Goal: Information Seeking & Learning: Find specific page/section

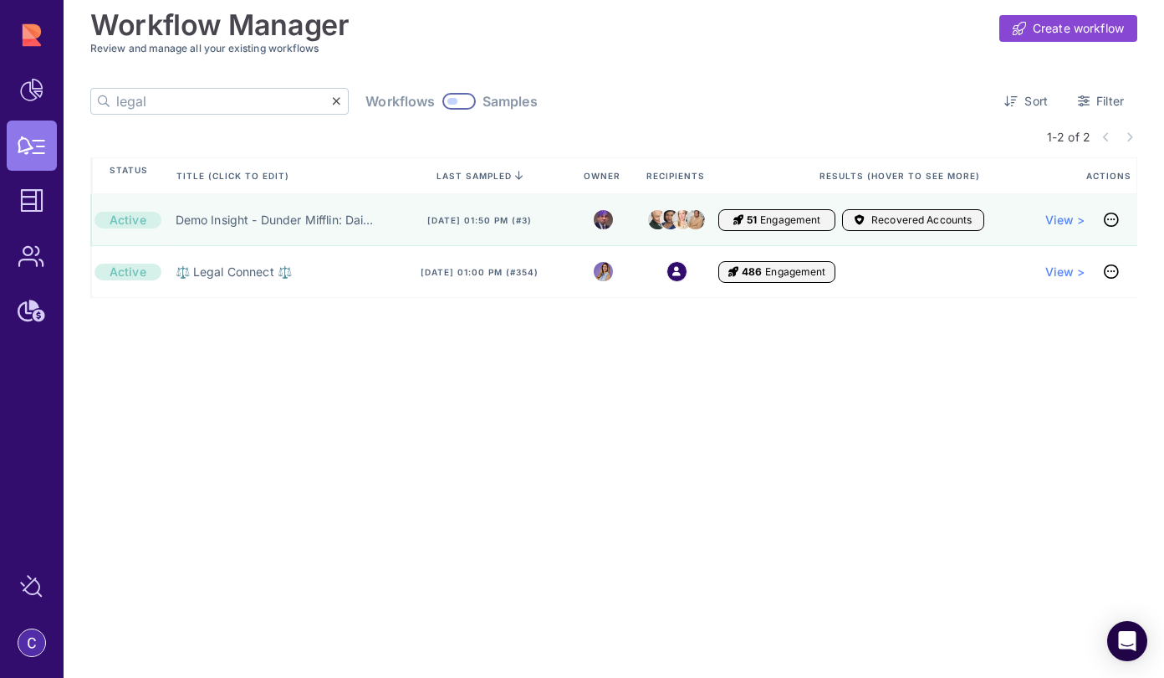
click at [223, 95] on input "legal" at bounding box center [224, 101] width 216 height 25
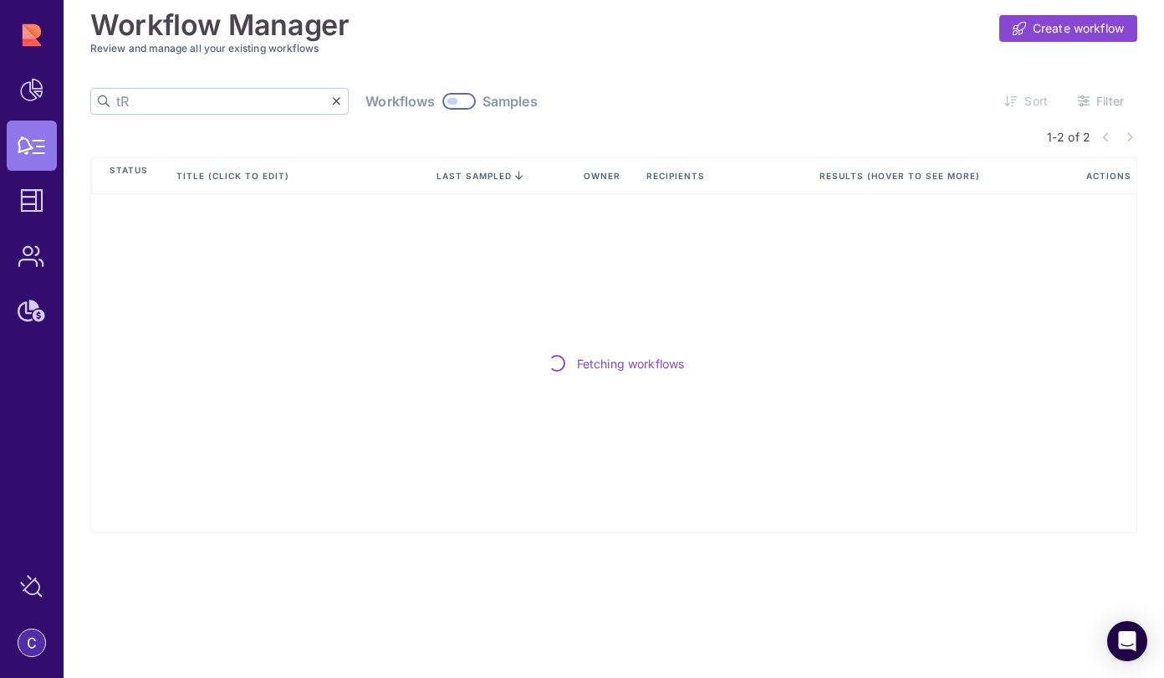
type input "t"
type input "Tripwire"
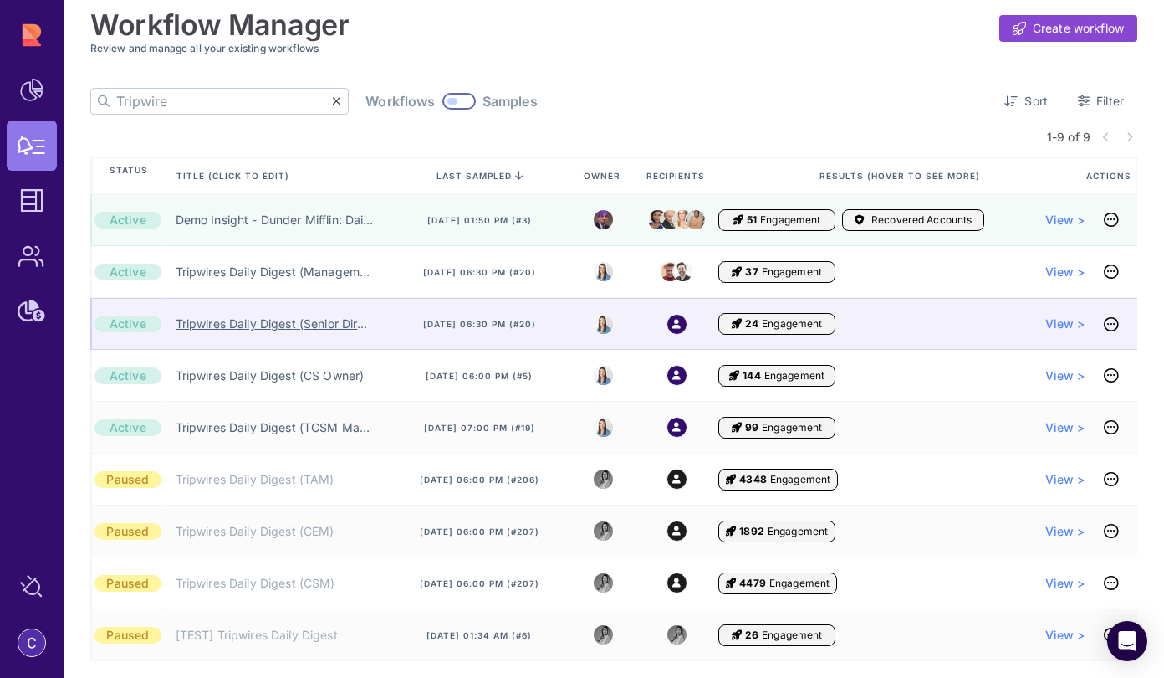
click at [264, 327] on link "Tripwires Daily Digest (Senior Director)" at bounding box center [275, 323] width 198 height 17
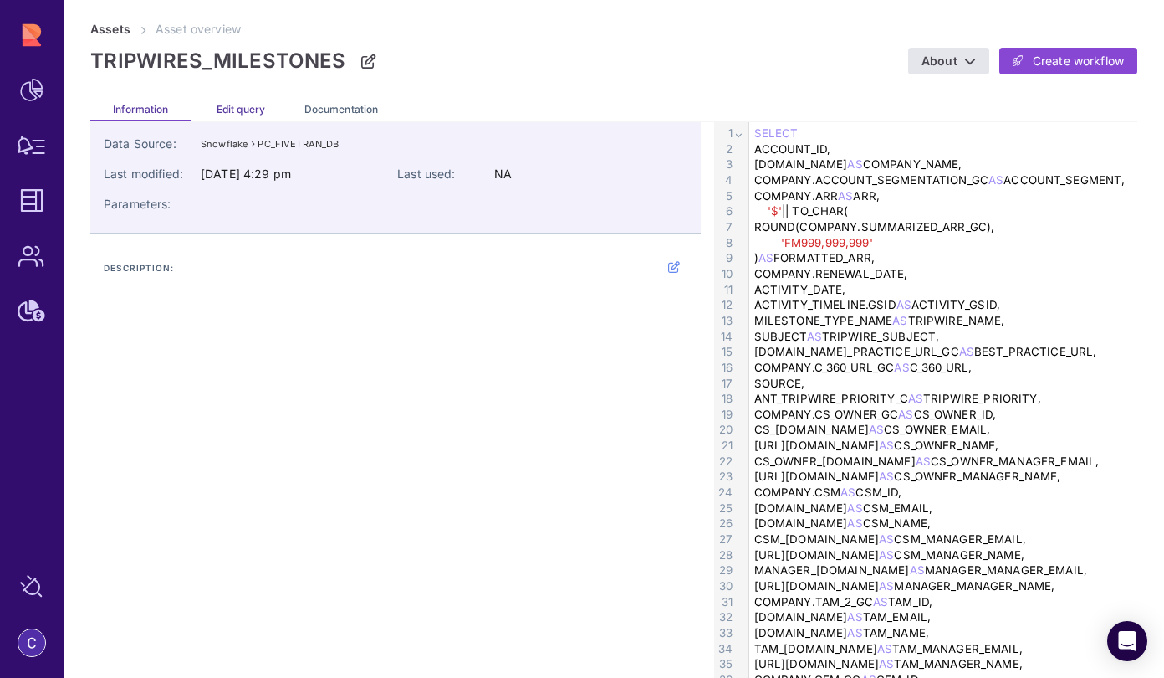
click at [239, 108] on span "Edit query" at bounding box center [241, 109] width 49 height 13
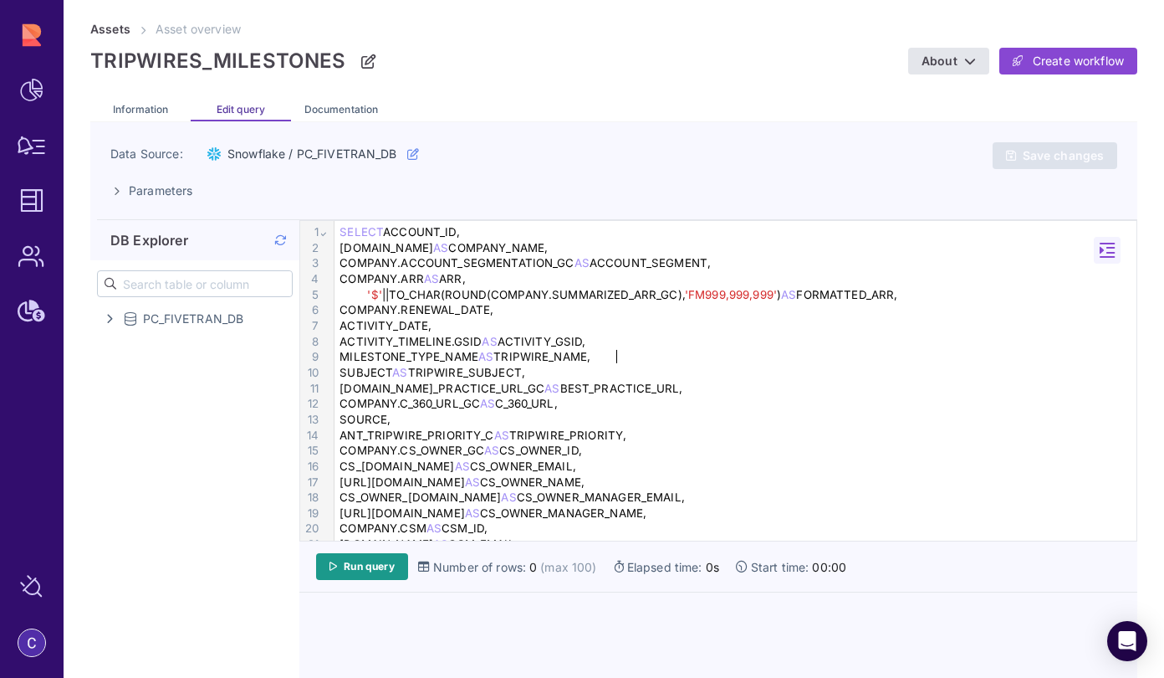
click at [693, 350] on div "MILESTONE_TYPE_NAME AS TRIPWIRE_NAME," at bounding box center [738, 357] width 806 height 16
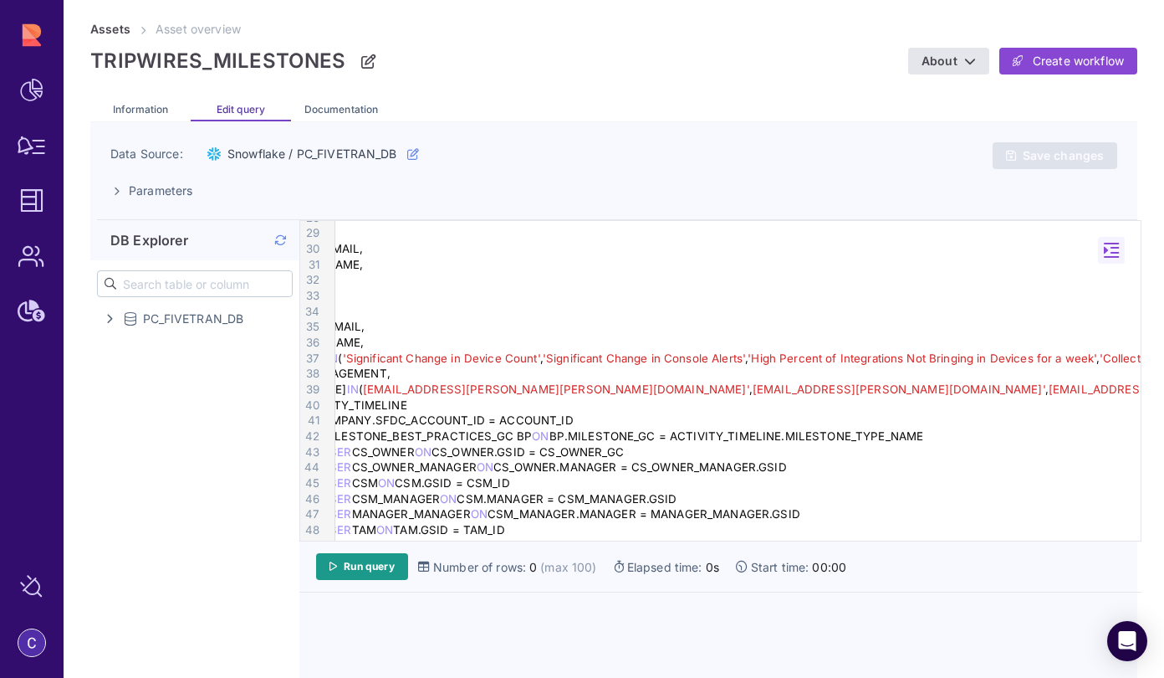
scroll to position [436, 250]
click at [896, 391] on div "CASE WHEN MANAGER_MANAGER.EMAIL IN ( 'jon.nunez@armis.com' , 'arun.vohra@armis.…" at bounding box center [490, 389] width 811 height 16
drag, startPoint x: 936, startPoint y: 390, endPoint x: 1088, endPoint y: 395, distance: 152.3
click at [1088, 395] on div "99 1 2 3 4 5 6 7 8 9 10 11 12 13 14 15 16 17 18 19 20 21 22 23 24 25 26 27 28 2…" at bounding box center [720, 381] width 841 height 320
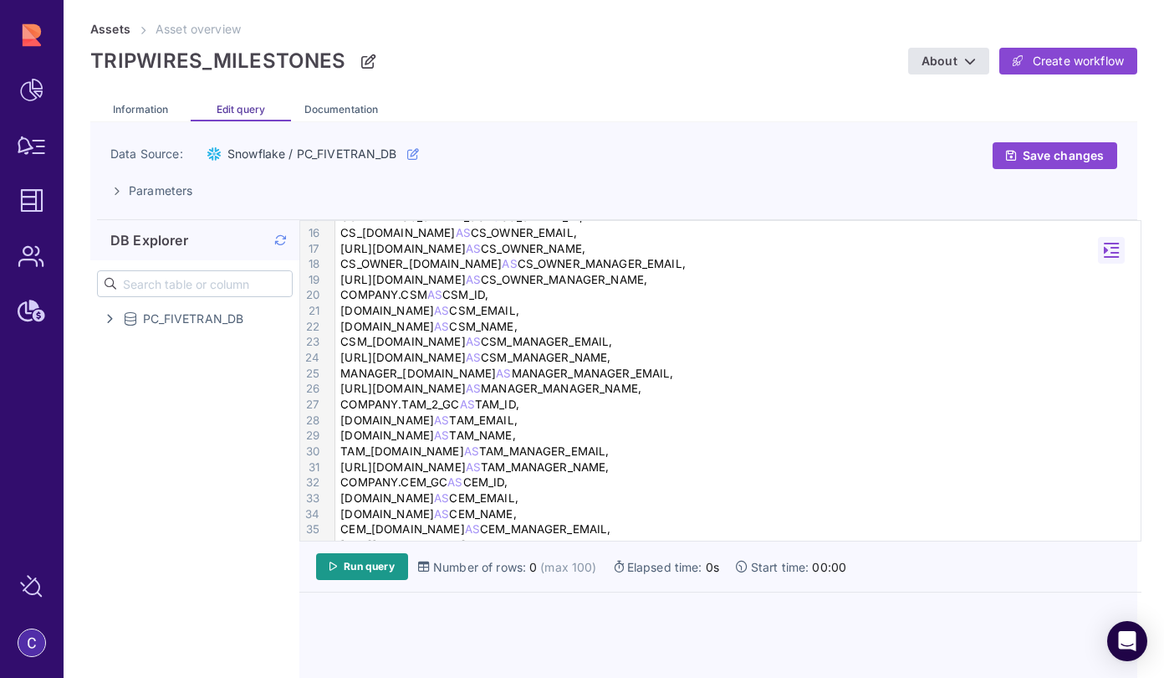
scroll to position [435, 0]
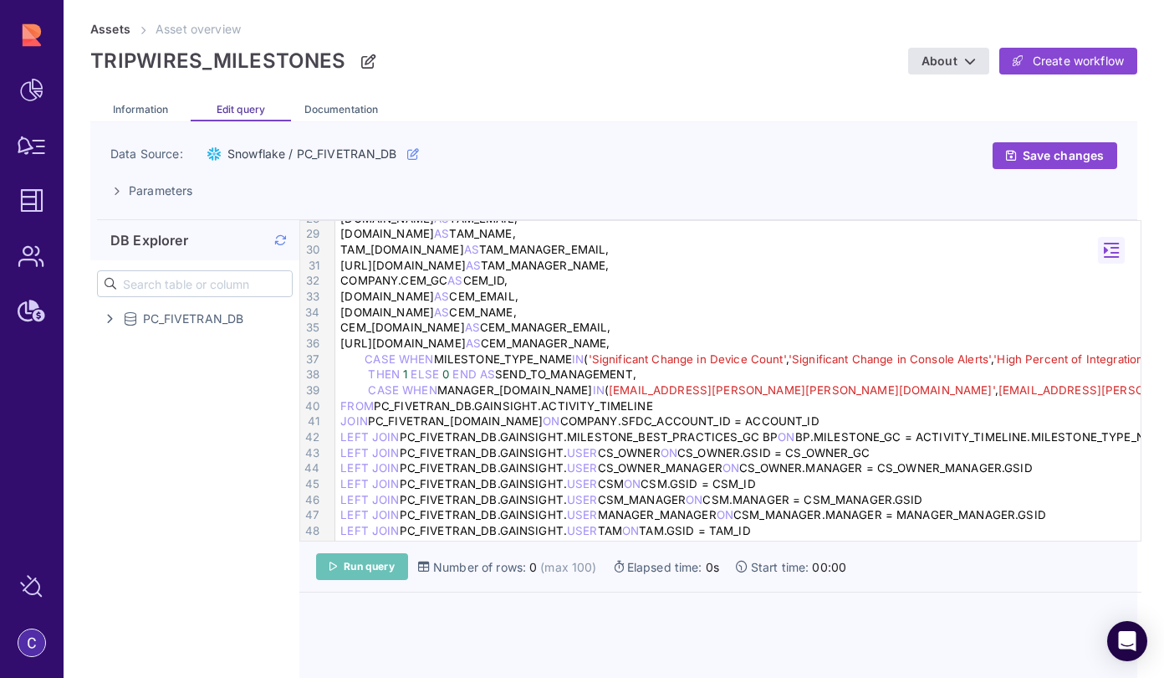
click at [388, 561] on span "Run query" at bounding box center [369, 566] width 51 height 13
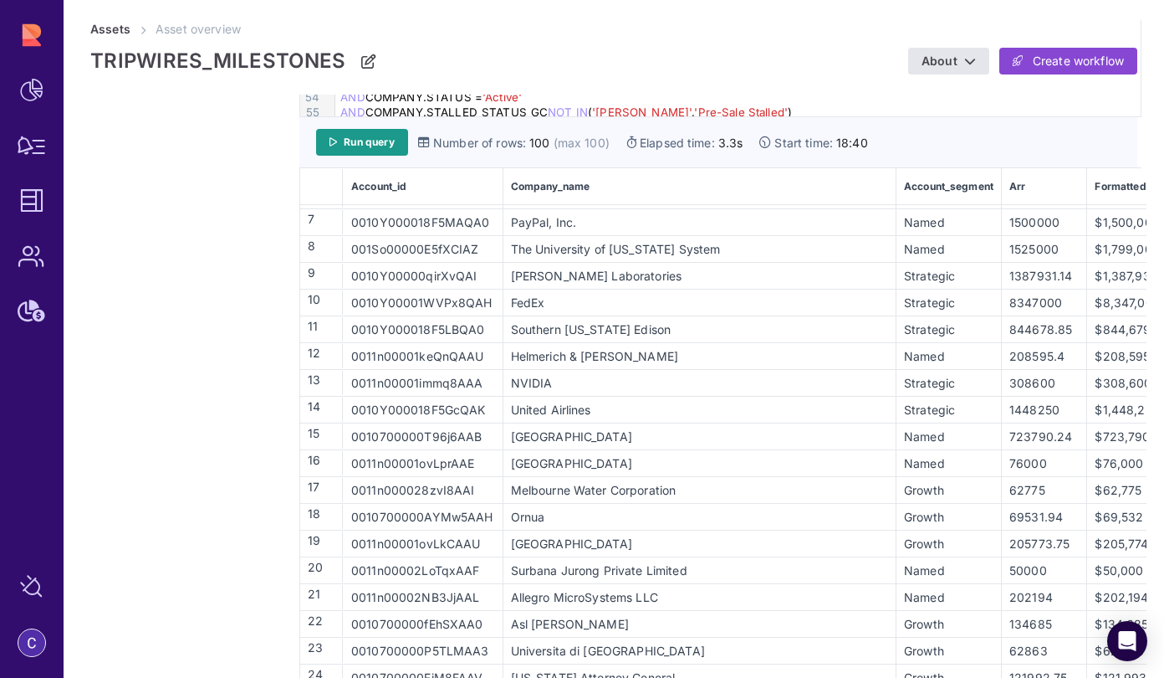
scroll to position [158, 0]
click at [898, 486] on div "Growth" at bounding box center [949, 489] width 103 height 18
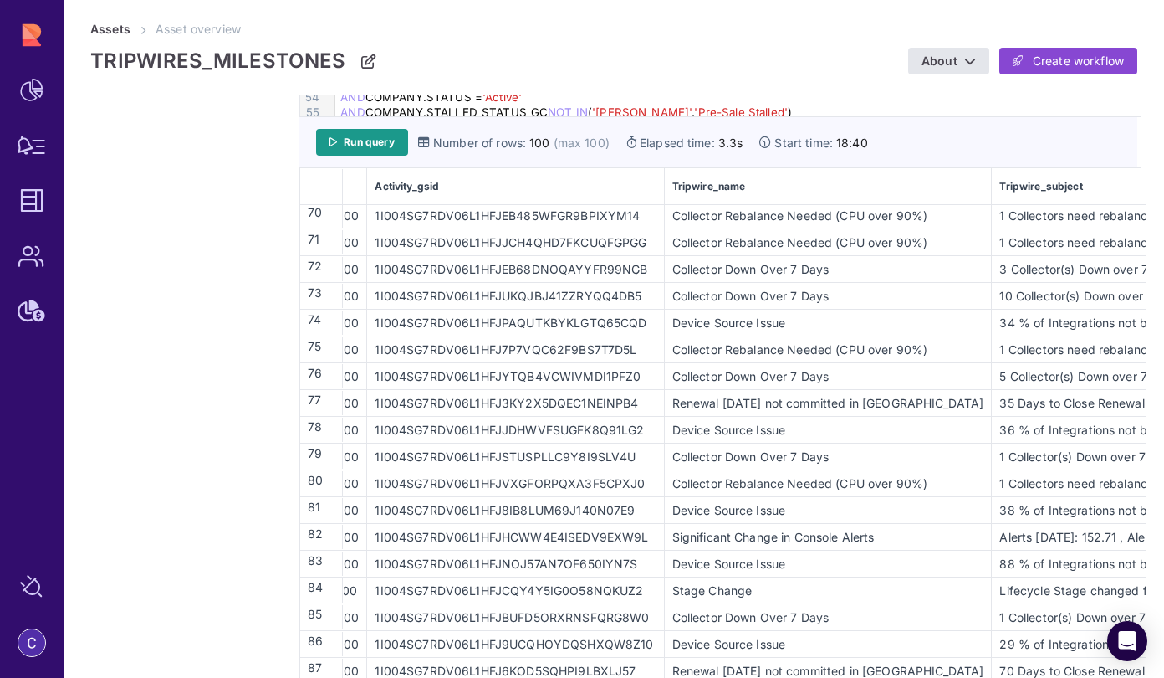
scroll to position [1849, 1071]
click at [857, 126] on div "Run query Number of rows: 100 (max 100) Elapsed time: 3.3s Start time: 18:40" at bounding box center [720, 142] width 842 height 51
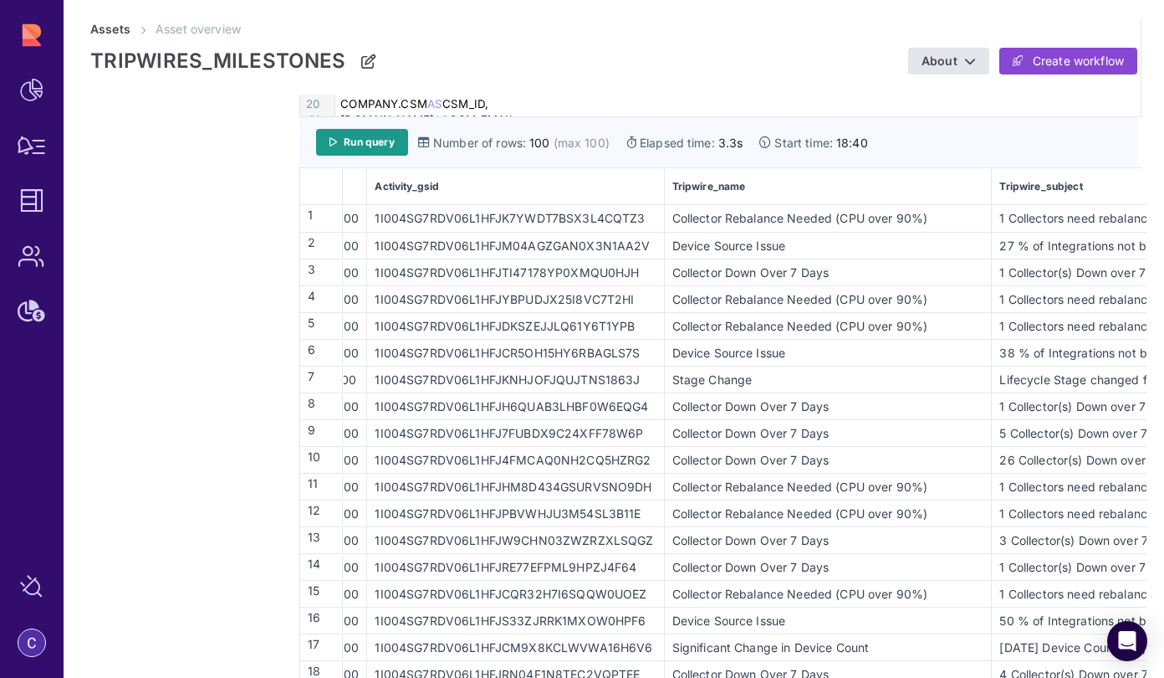
scroll to position [0, 0]
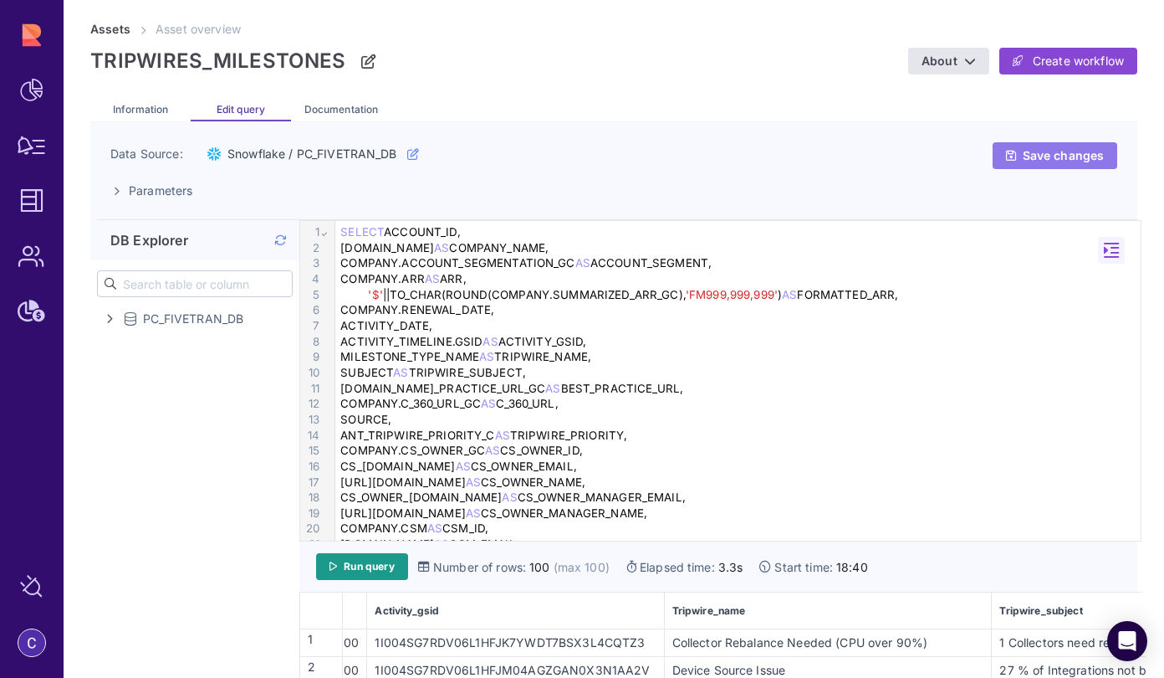
click at [1059, 158] on span "Save changes" at bounding box center [1063, 155] width 81 height 15
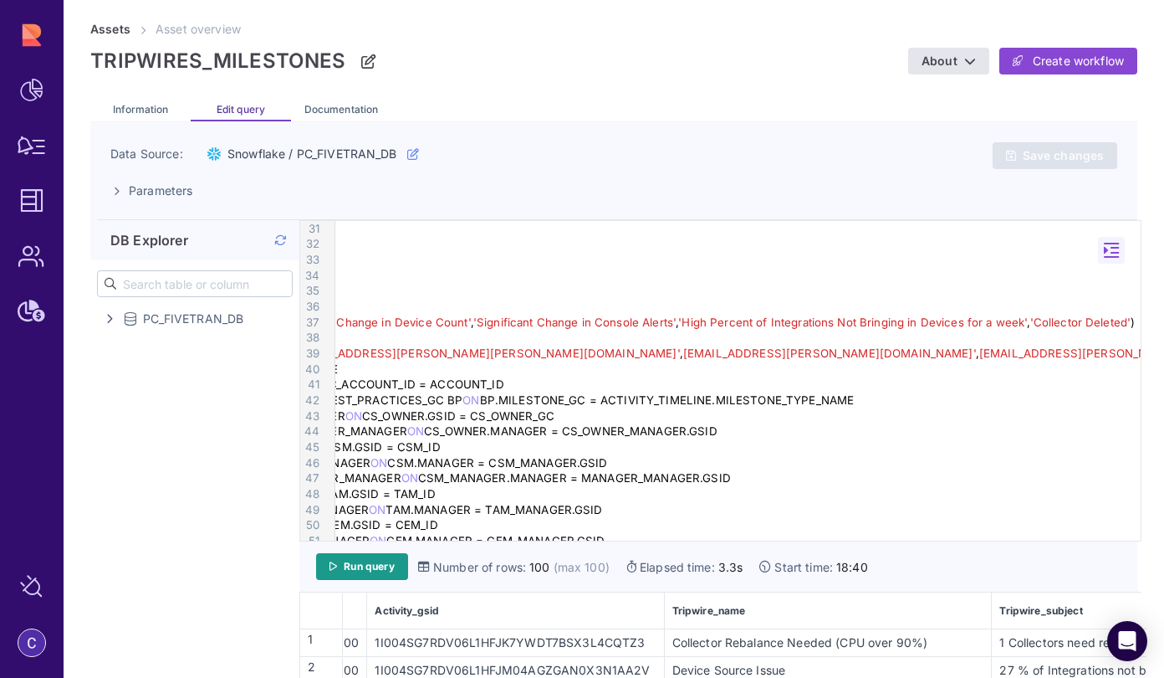
scroll to position [472, 339]
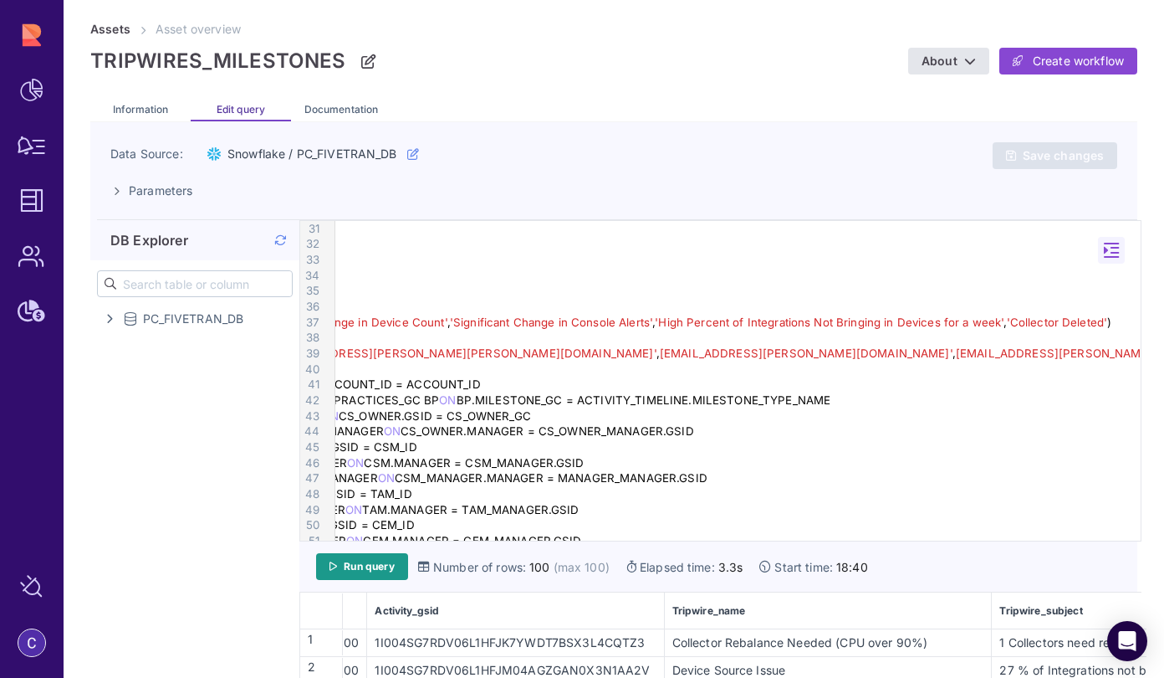
click at [807, 322] on div "CASE WHEN MILESTONE_TYPE_NAME IN ( 'Significant Change in Device Count' , 'Sign…" at bounding box center [402, 323] width 811 height 16
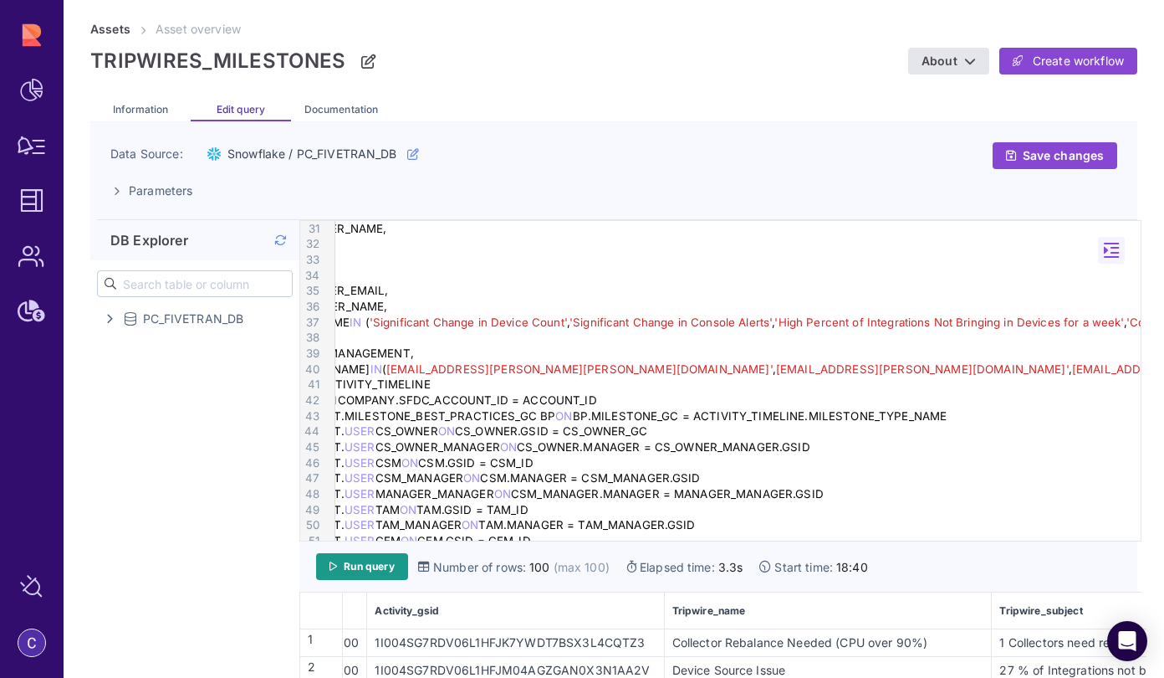
scroll to position [472, 7]
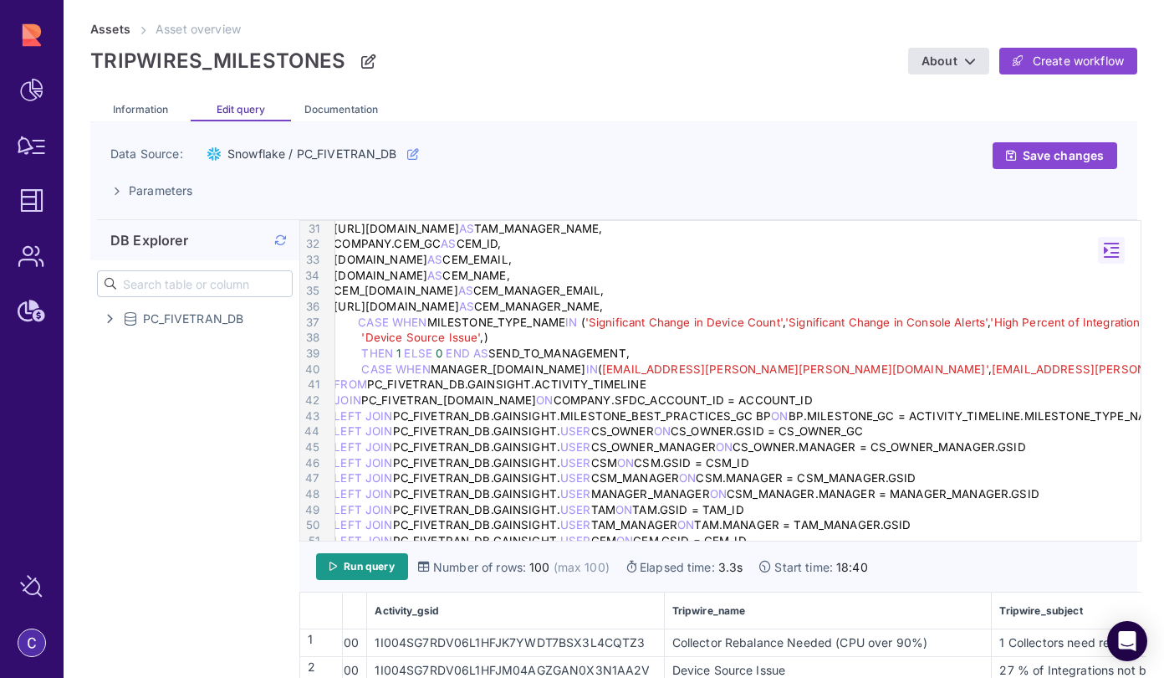
click at [480, 340] on div "'Device Source Issue' , )" at bounding box center [734, 338] width 811 height 16
click at [640, 337] on div "'Device Source Issue' , 'Collector Down Over 7 Days' )" at bounding box center [734, 338] width 811 height 16
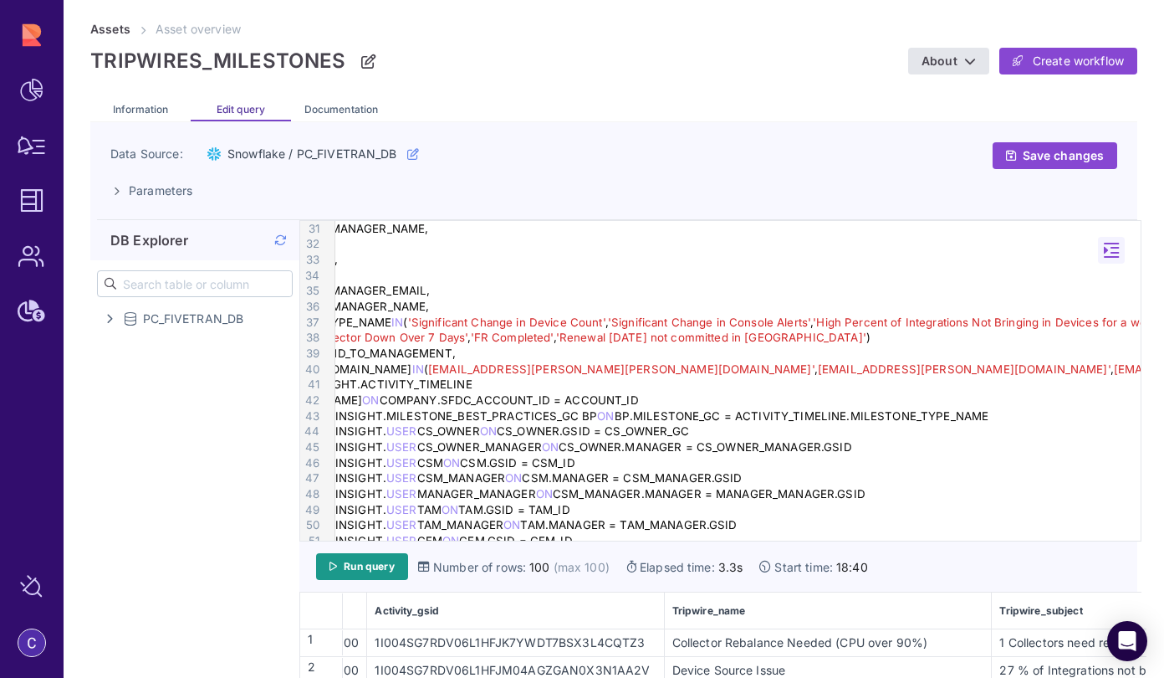
scroll to position [472, 194]
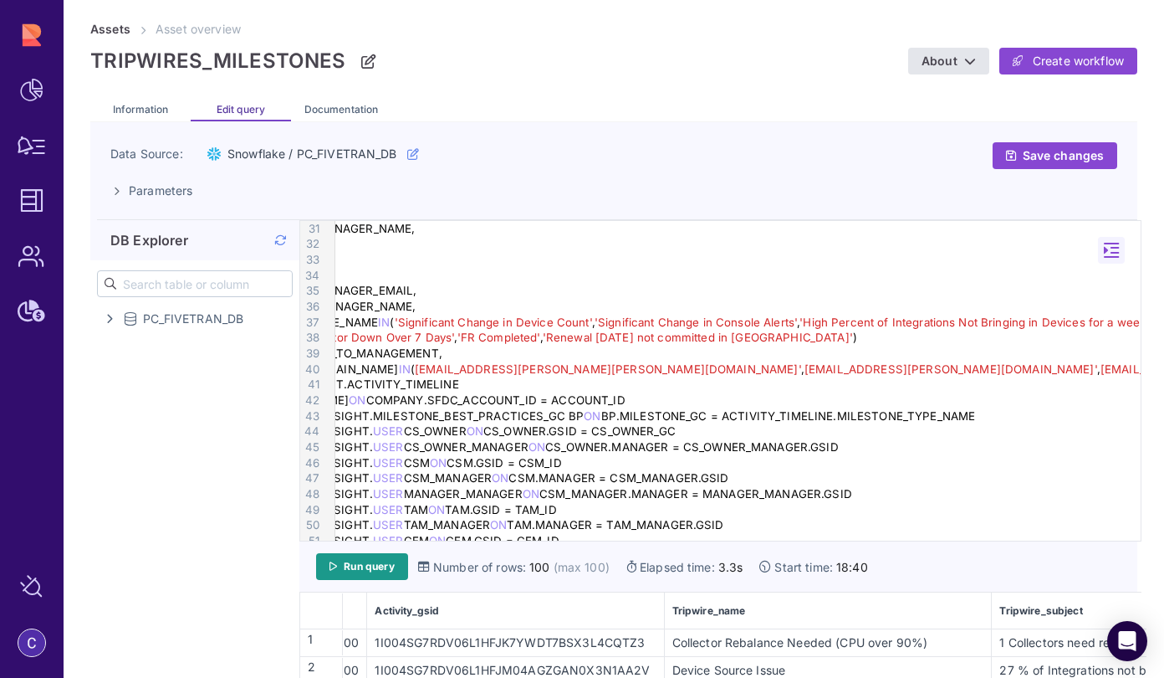
click at [815, 322] on span "'High Percent of Integrations Not Bringing in Devices for a week'" at bounding box center [974, 321] width 349 height 13
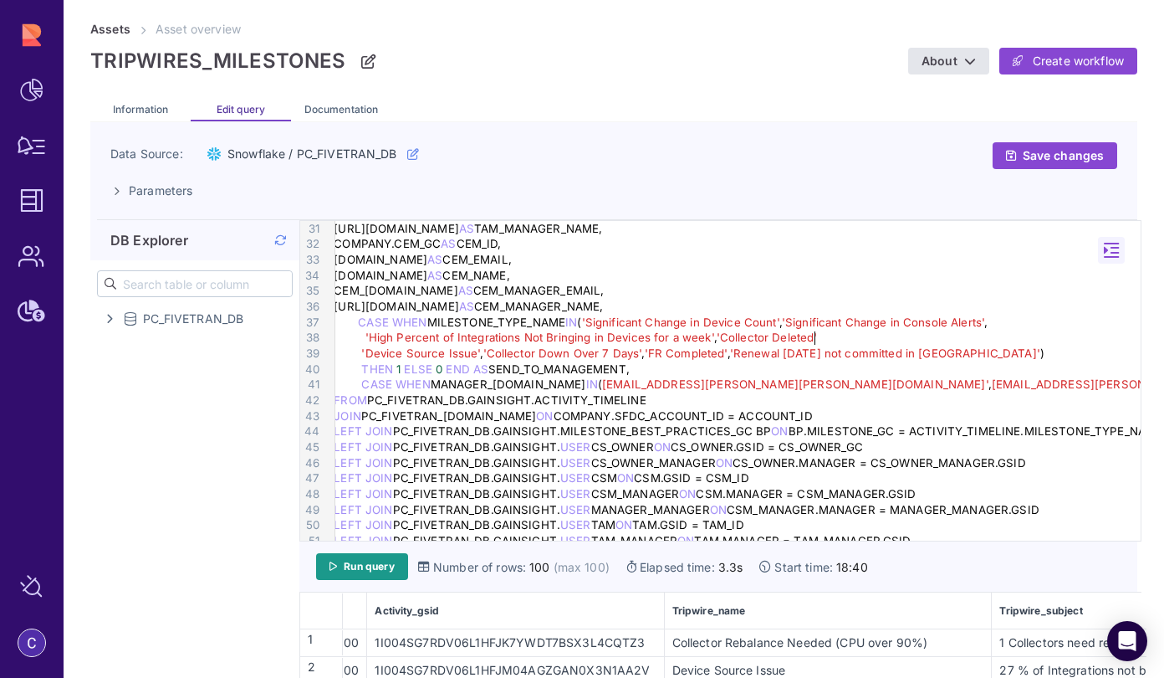
click at [1036, 333] on div "'High Percent of Integrations Not Bringing in Devices for a week' , 'Collector …" at bounding box center [734, 338] width 811 height 16
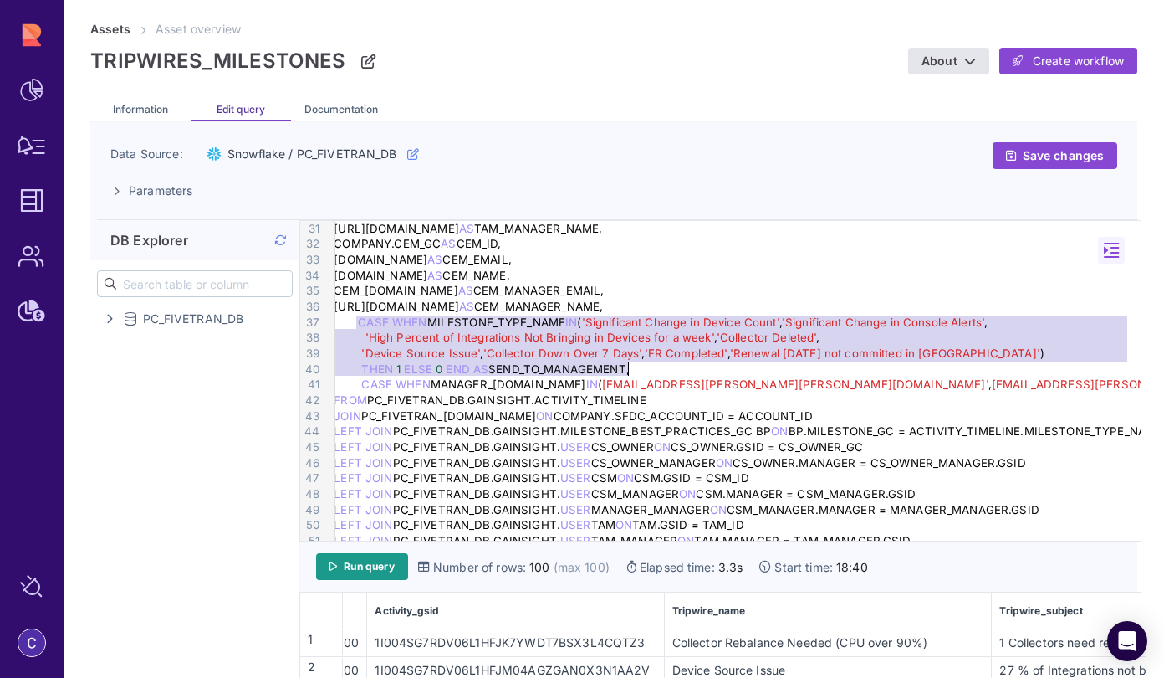
drag, startPoint x: 356, startPoint y: 321, endPoint x: 645, endPoint y: 371, distance: 292.8
click at [645, 371] on div "SELECT ACCOUNT_ID, COMPANY.NAME AS COMPANY_NAME, COMPANY.ACCOUNT_SEGMENTATION_G…" at bounding box center [734, 220] width 811 height 943
copy div "CASE WHEN MILESTONE_TYPE_NAME IN ( 'Significant Change in Device Count' , 'Sign…"
click at [638, 372] on div "THEN 1 ELSE 0 END AS SEND_TO_MANAGEMENT," at bounding box center [734, 369] width 811 height 16
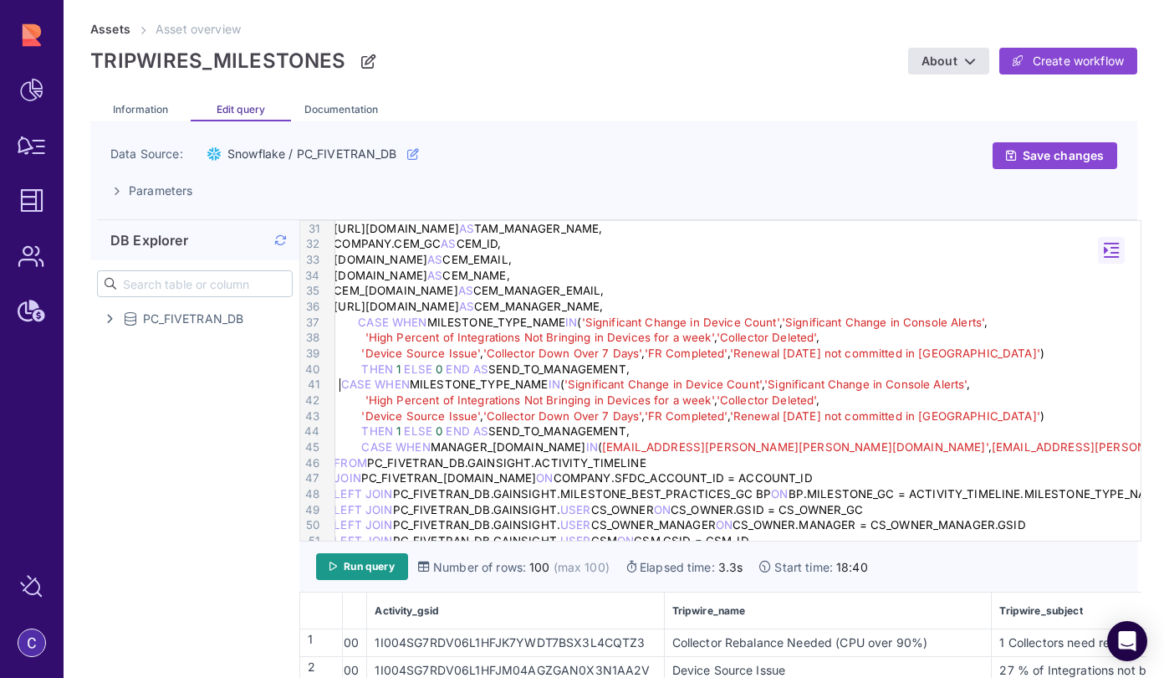
click at [339, 386] on div "CASE WHEN MILESTONE_TYPE_NAME IN ( 'Significant Change in Device Count' , 'Sign…" at bounding box center [734, 384] width 811 height 16
click at [777, 398] on span "'Collector Deleted'" at bounding box center [767, 399] width 100 height 13
click at [768, 386] on span "'Significant Change in Device Count'" at bounding box center [684, 383] width 197 height 13
click at [729, 417] on div "'Device Source Issue' , 'Collector Down Over 7 Days' , 'FR Completed' , 'Renewa…" at bounding box center [734, 416] width 811 height 16
click at [930, 416] on div "'Device Source Issue' , 'Collector Down Over 7 Days' , 'Renewal within 90 days …" at bounding box center [734, 416] width 811 height 16
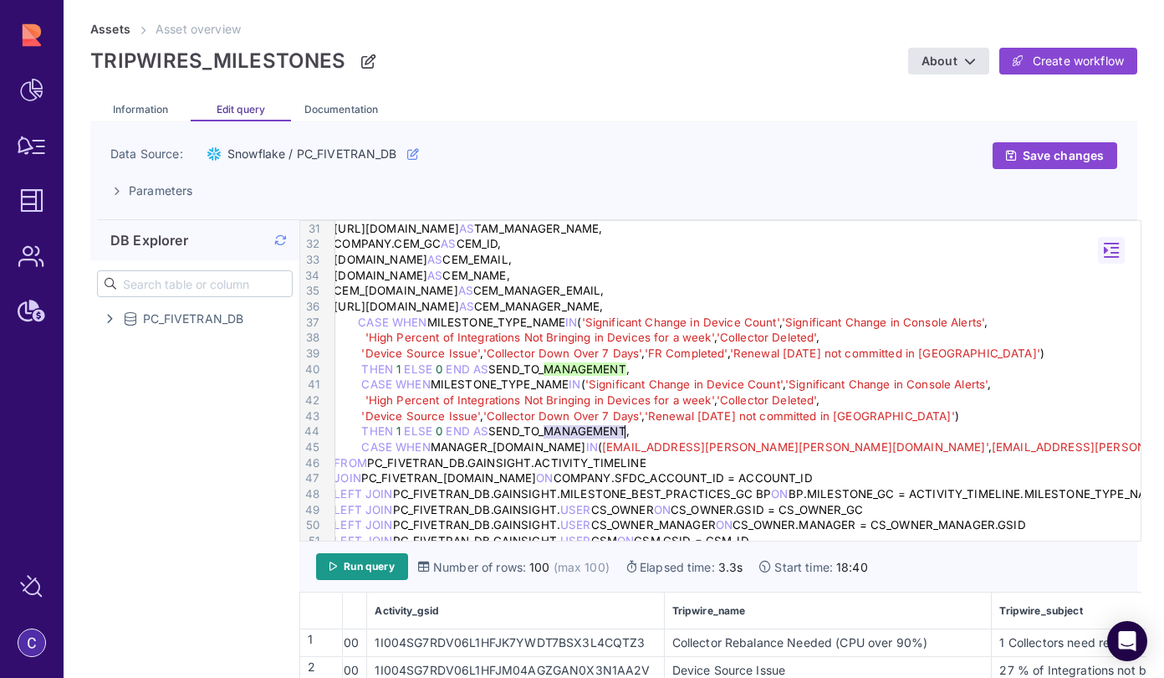
drag, startPoint x: 545, startPoint y: 432, endPoint x: 623, endPoint y: 430, distance: 78.7
click at [623, 430] on div "THEN 1 ELSE 0 END AS SEND_TO_MANAGEMENT," at bounding box center [734, 431] width 811 height 16
click at [606, 427] on div "THEN 1 ELSE 0 END AS SEND_TO_CS_VP," at bounding box center [734, 431] width 811 height 16
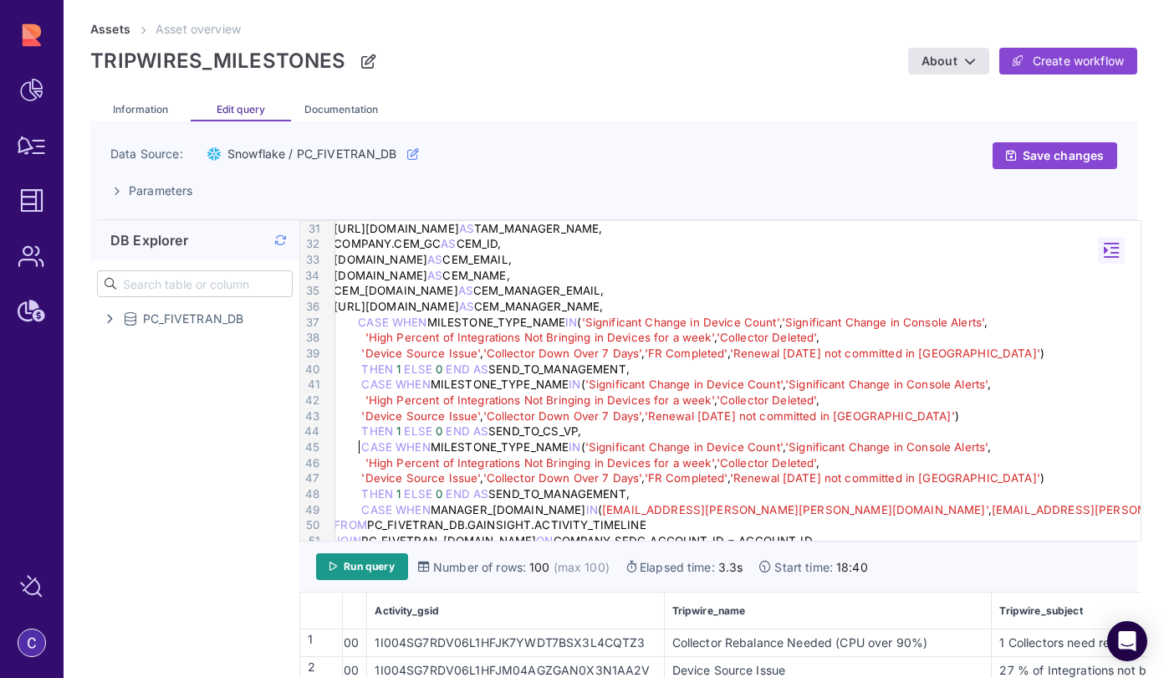
click at [361, 448] on span "CASE" at bounding box center [376, 446] width 31 height 13
click at [719, 480] on span "'FR Completed'" at bounding box center [686, 477] width 83 height 13
click at [726, 478] on div "'Device Source Issue' , 'Collector Down Over 7 Days' , 'FR Completed' , 'Renewa…" at bounding box center [734, 478] width 811 height 16
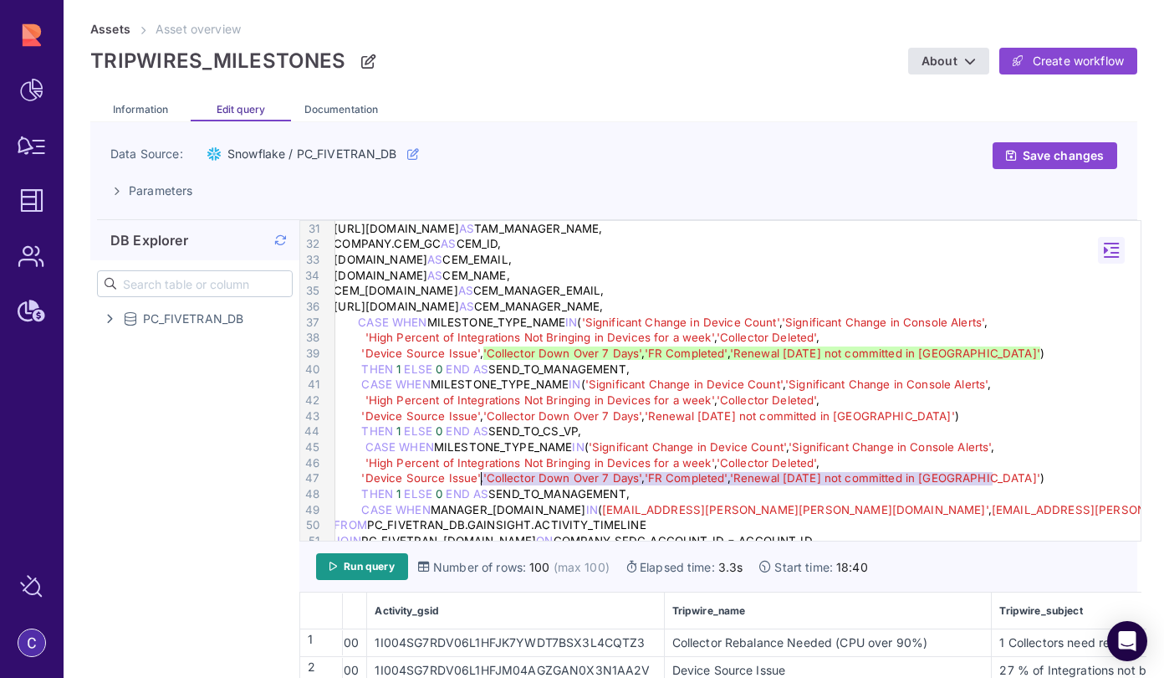
drag, startPoint x: 991, startPoint y: 478, endPoint x: 481, endPoint y: 477, distance: 510.3
click at [481, 477] on div "'Device Source Issue' , 'Collector Down Over 7 Days' , 'FR Completed' , 'Renewa…" at bounding box center [734, 478] width 811 height 16
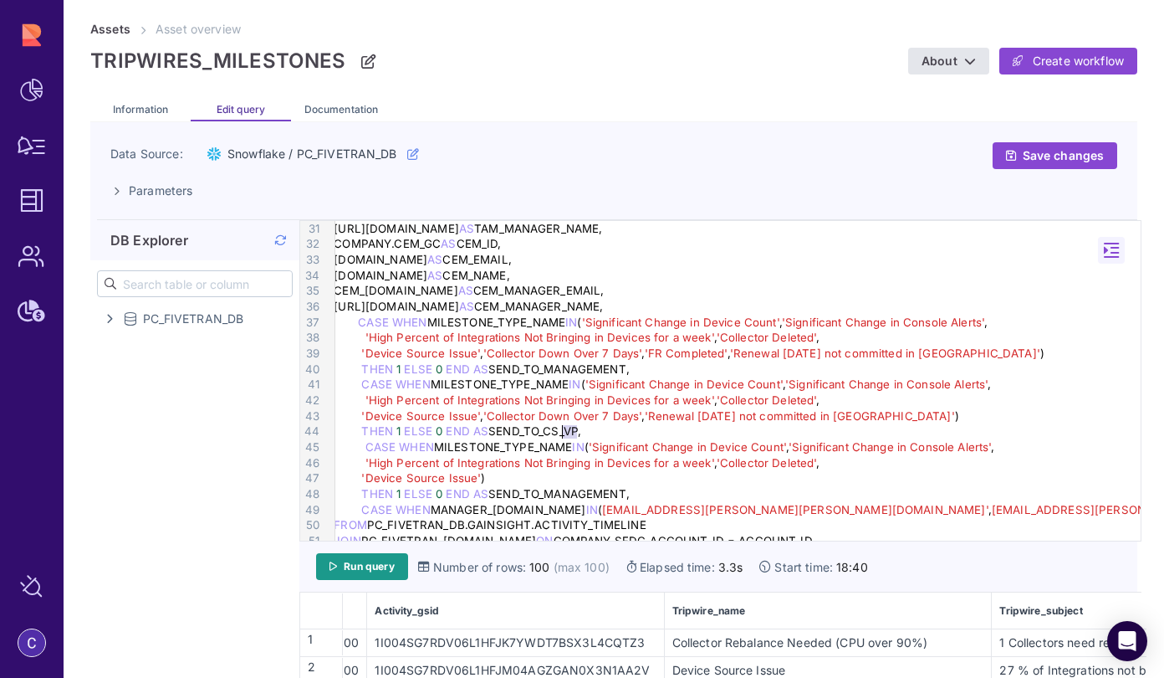
drag, startPoint x: 575, startPoint y: 433, endPoint x: 565, endPoint y: 434, distance: 10.1
click at [565, 434] on div "THEN 1 ELSE 0 END AS SEND_TO_CS_VP," at bounding box center [734, 431] width 811 height 16
click at [662, 433] on div "THEN 1 ELSE 0 END AS SEND_TO_CS_EXECUTIVE," at bounding box center [734, 431] width 811 height 16
click at [662, 433] on div "THEN 1 ELSE 0 END AS SEND_TO_CS_VP," at bounding box center [734, 431] width 811 height 16
click at [357, 489] on div "THEN 1 ELSE 0 END AS SEND_TO_MANAGEMENT," at bounding box center [734, 494] width 811 height 16
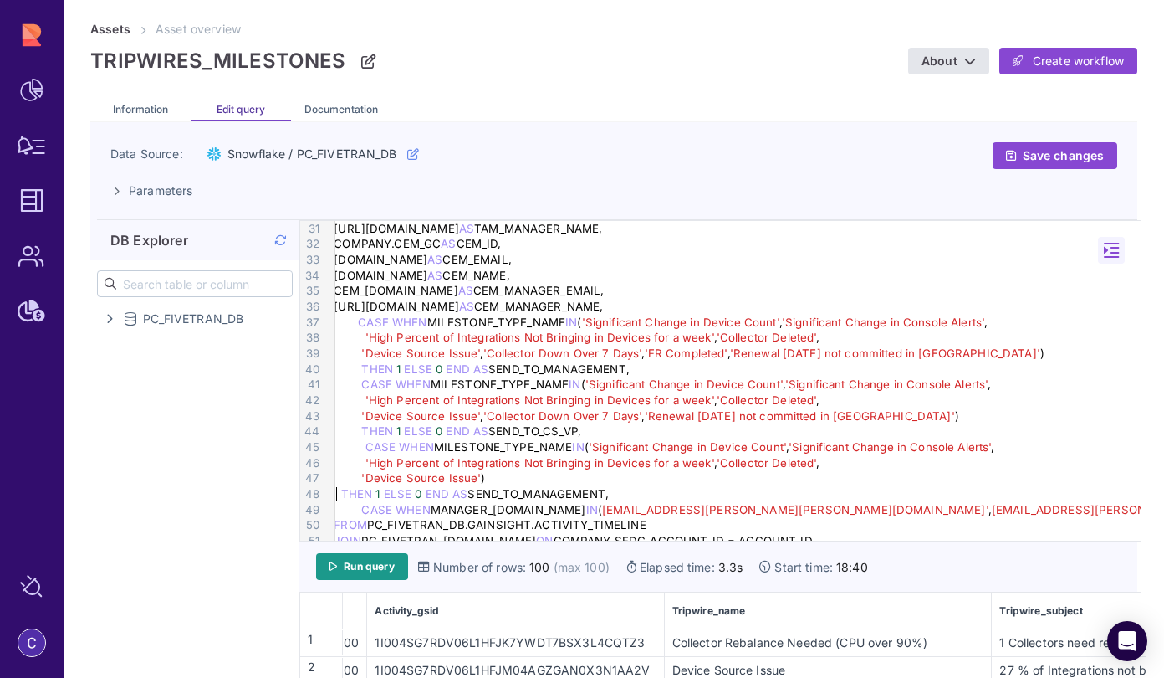
scroll to position [472, 0]
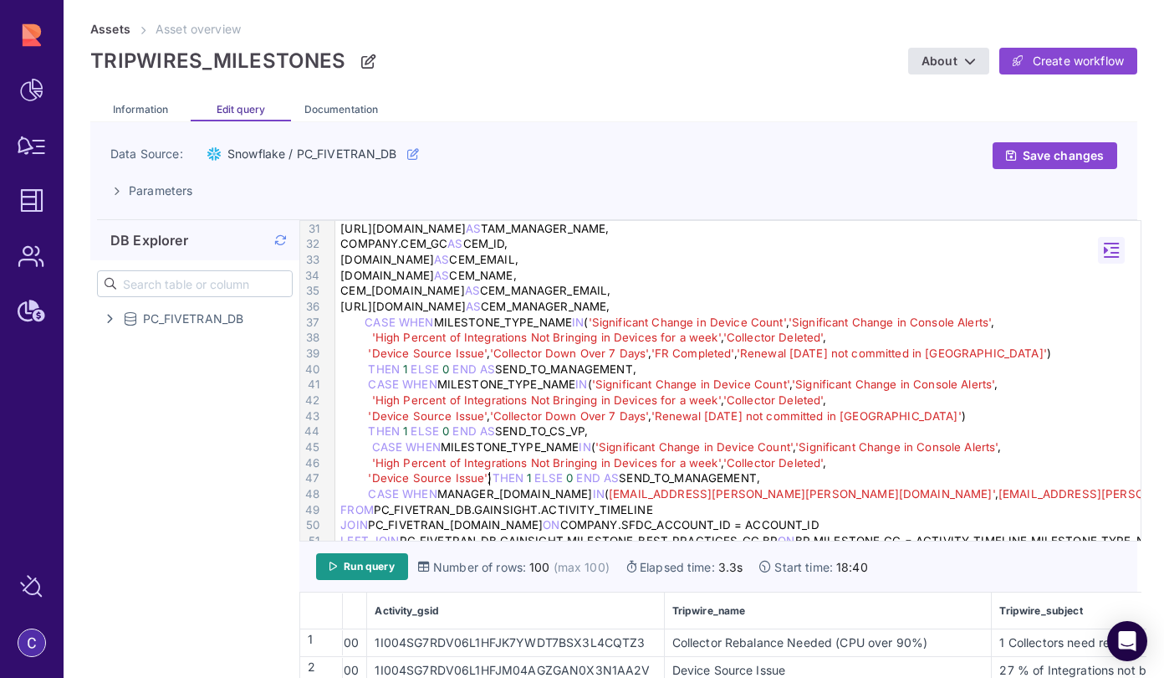
click at [683, 478] on div "'Device Source Issue' ) THEN 1 ELSE 0 END AS SEND_TO_MANAGEMENT," at bounding box center [740, 478] width 811 height 16
drag, startPoint x: 680, startPoint y: 476, endPoint x: 755, endPoint y: 479, distance: 75.4
click at [755, 479] on div "'Device Source Issue' ) THEN 1 ELSE 0 END AS SEND_TO_MANAGEMENT," at bounding box center [740, 478] width 811 height 16
click at [368, 475] on span "'Device Source Issue'" at bounding box center [428, 477] width 120 height 13
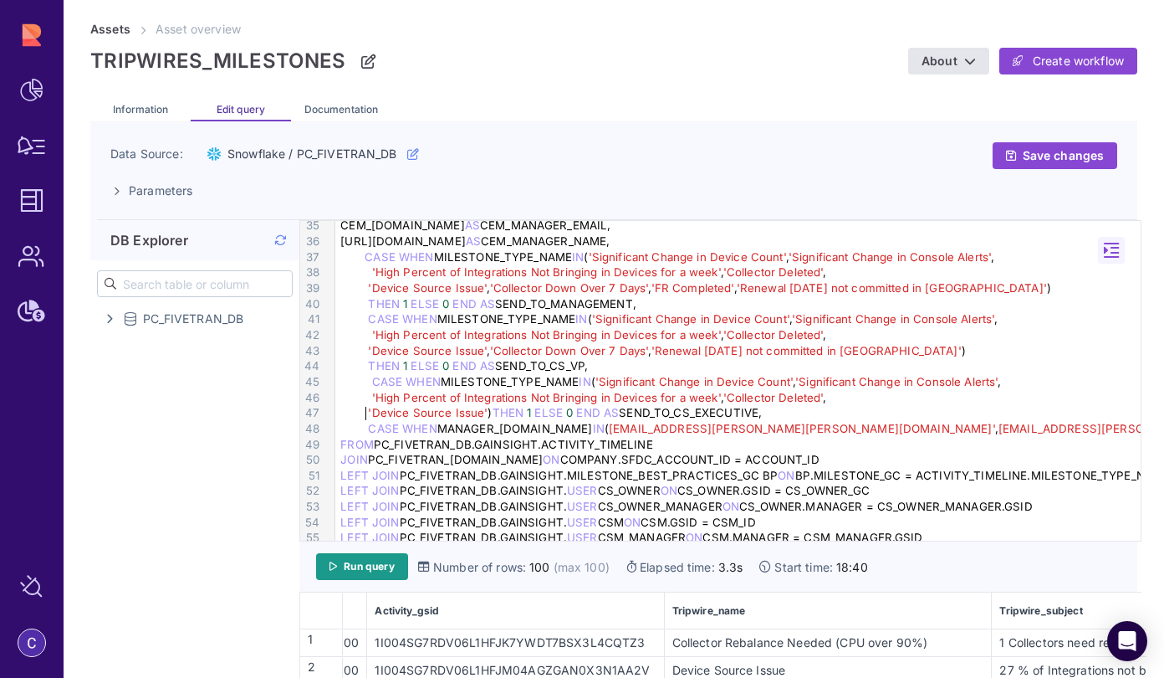
scroll to position [534, 0]
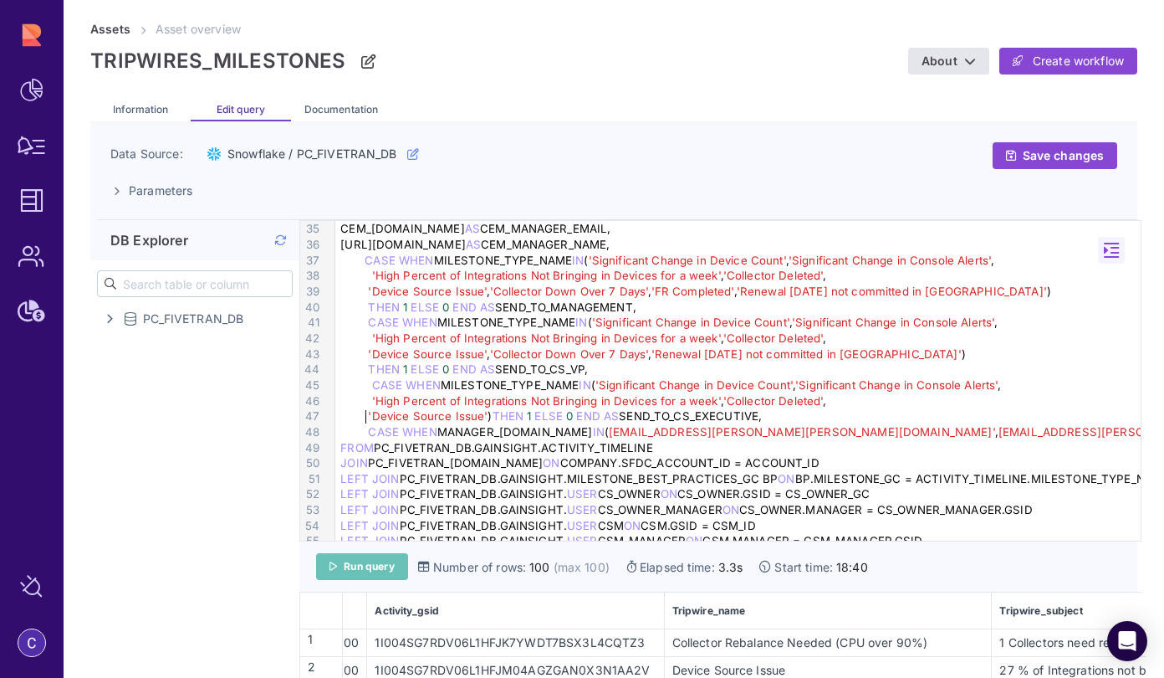
click at [394, 566] on span "Run query" at bounding box center [369, 566] width 51 height 13
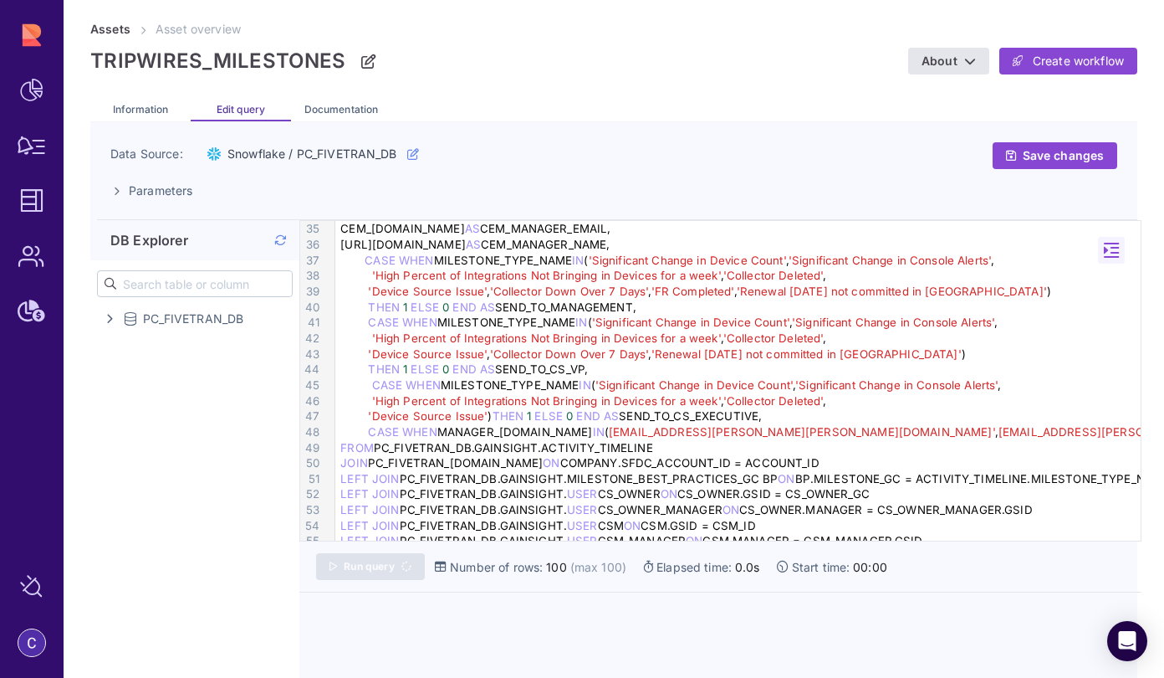
scroll to position [0, 0]
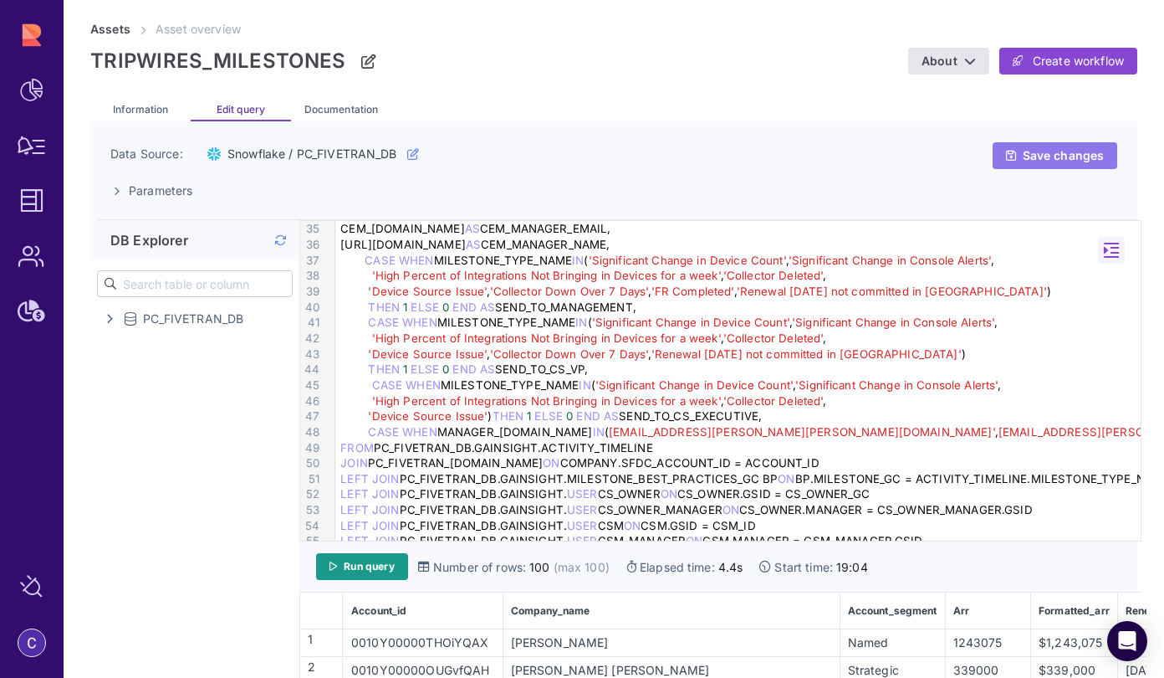
click at [1058, 163] on link "Save changes" at bounding box center [1055, 155] width 125 height 27
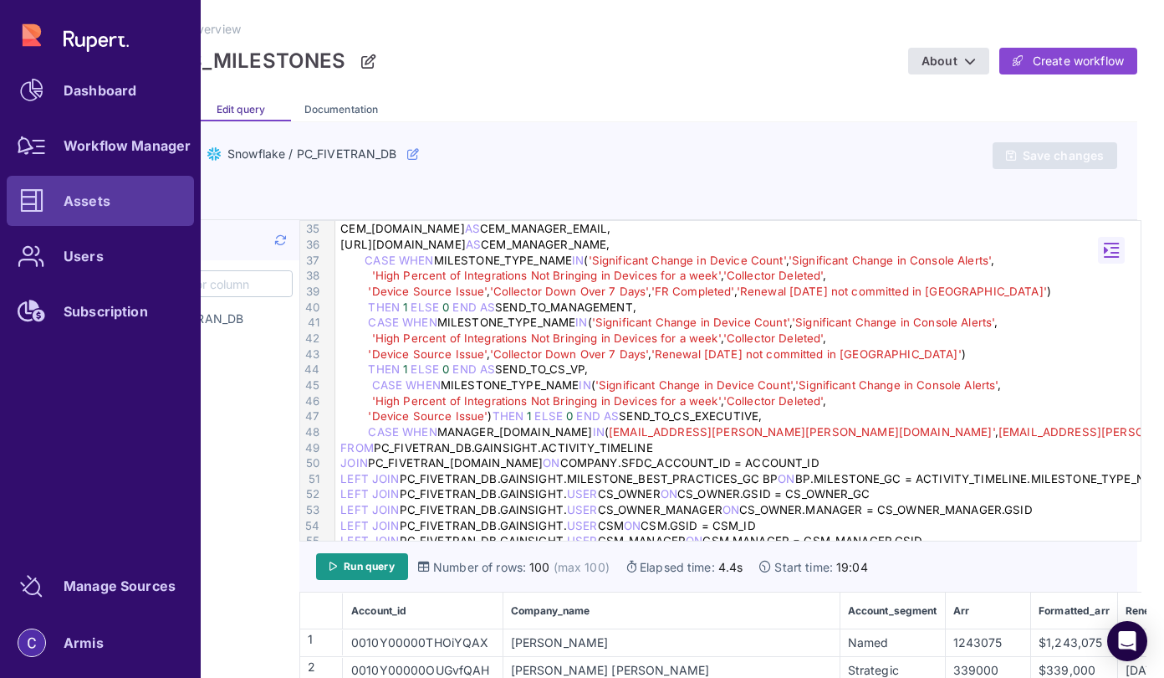
click at [76, 190] on link "Assets" at bounding box center [100, 201] width 187 height 50
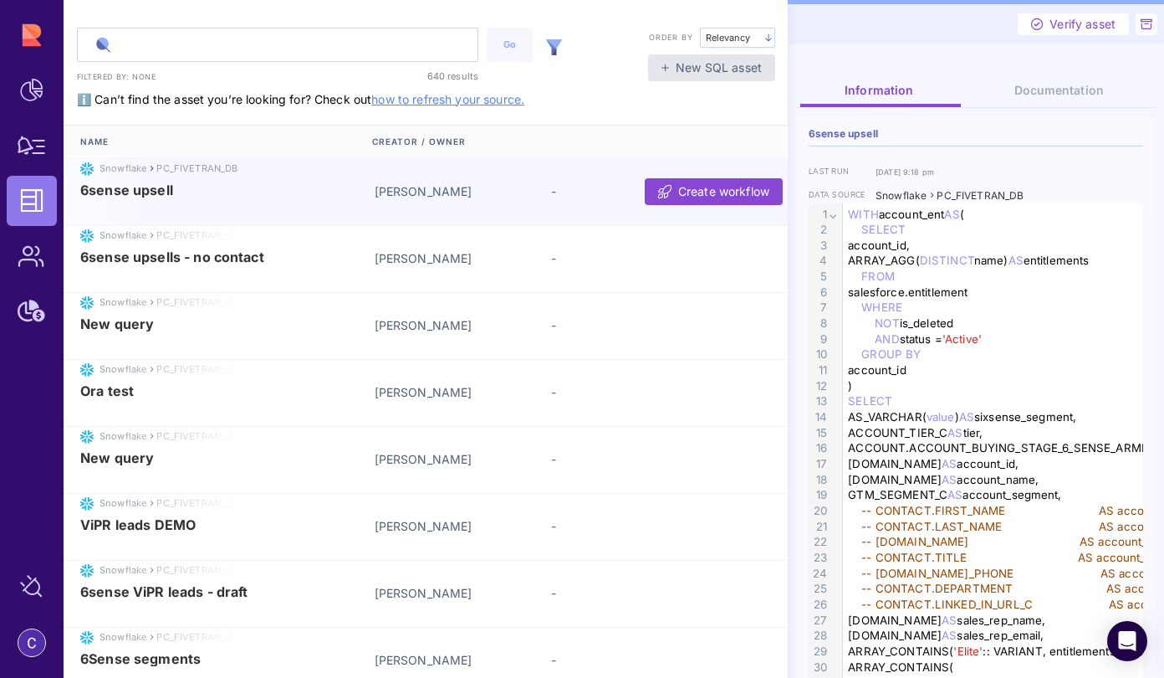
click at [172, 40] on input "text" at bounding box center [278, 44] width 400 height 33
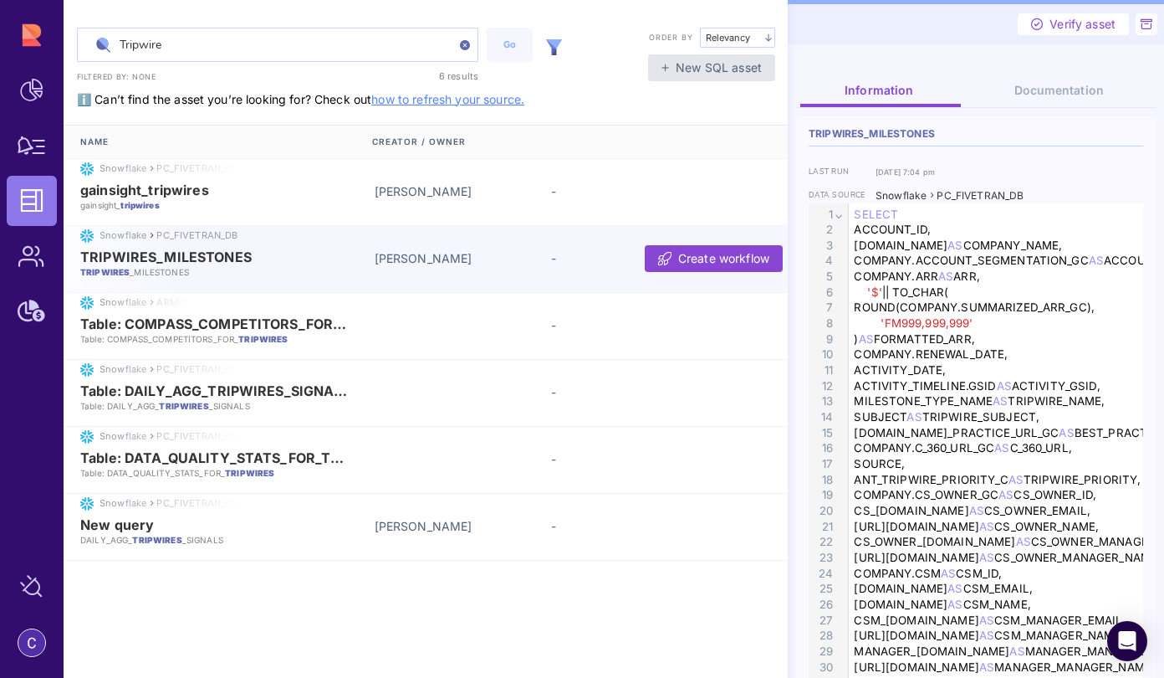
click at [415, 43] on input "Tripwire" at bounding box center [278, 44] width 400 height 33
type input "Tripwire"
click at [555, 43] on img at bounding box center [554, 47] width 16 height 16
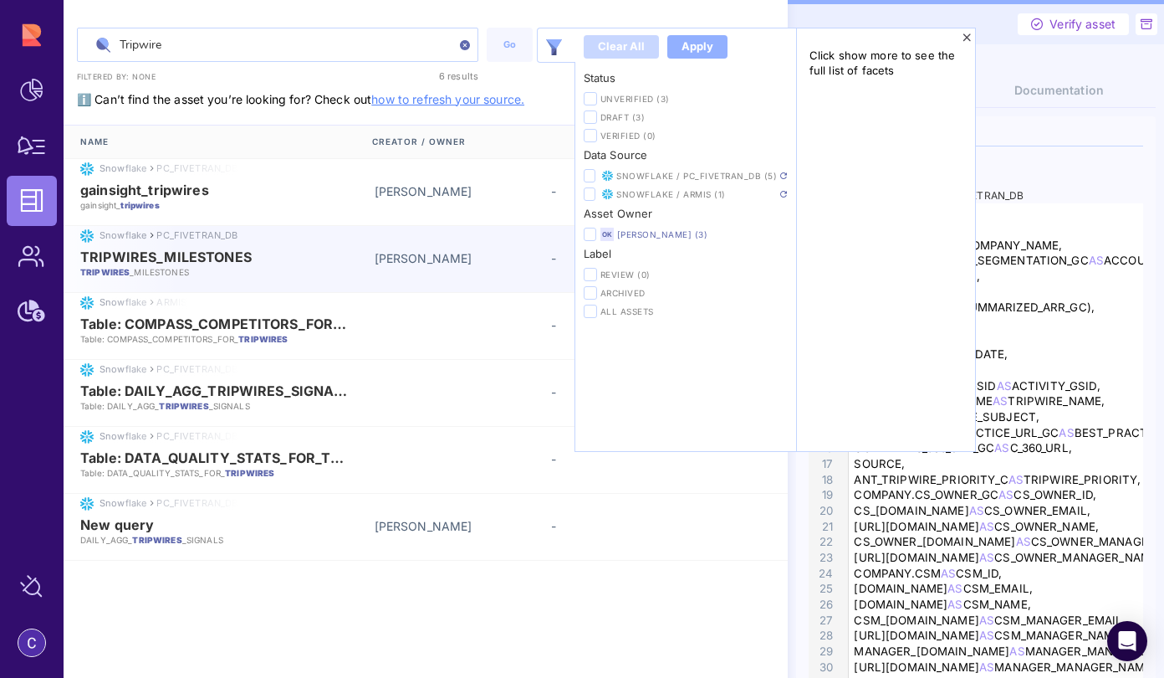
click at [785, 177] on img at bounding box center [783, 175] width 7 height 7
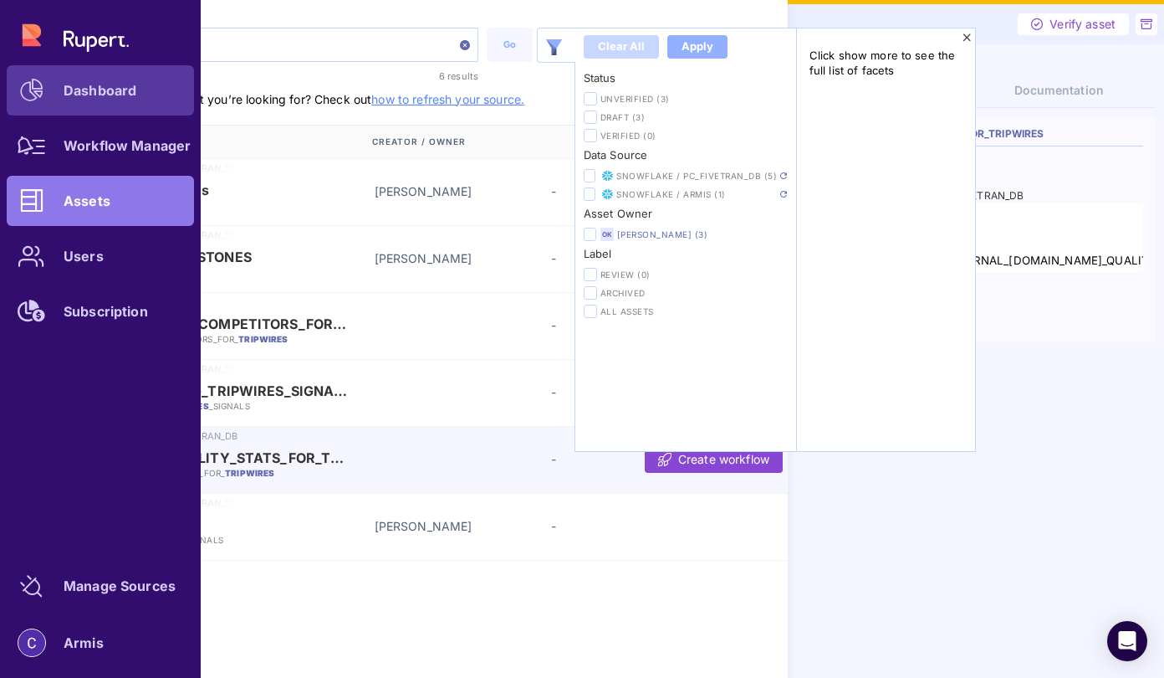
click at [78, 91] on div "Dashboard" at bounding box center [100, 90] width 73 height 10
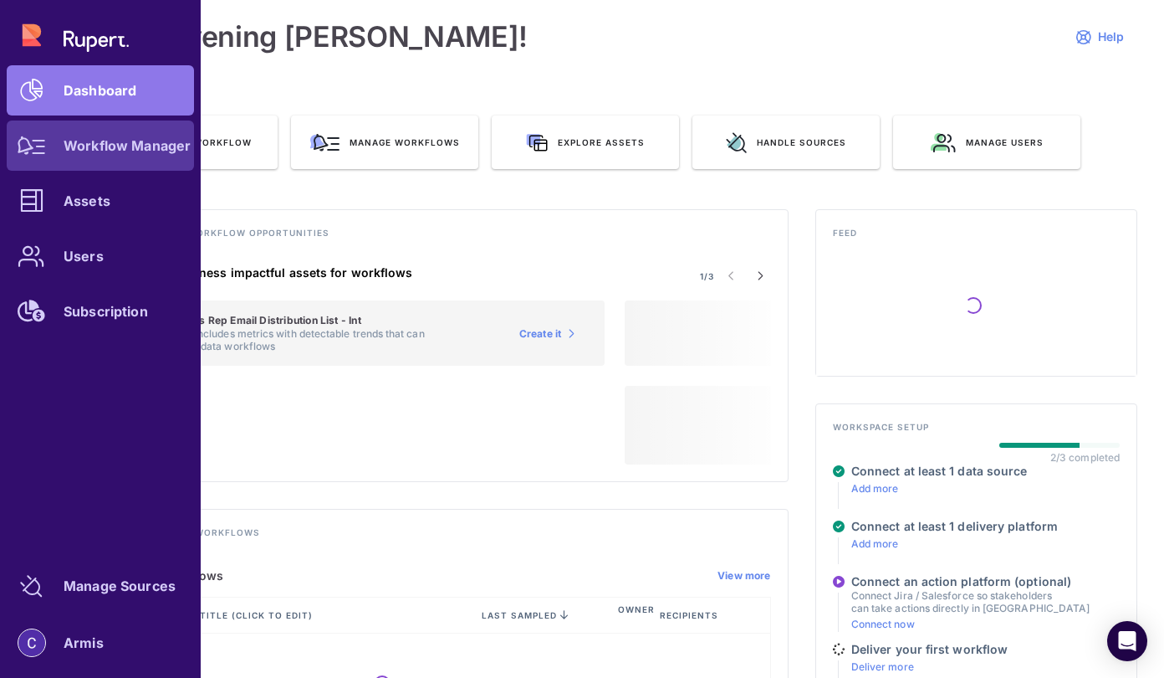
click at [35, 156] on div at bounding box center [32, 145] width 50 height 50
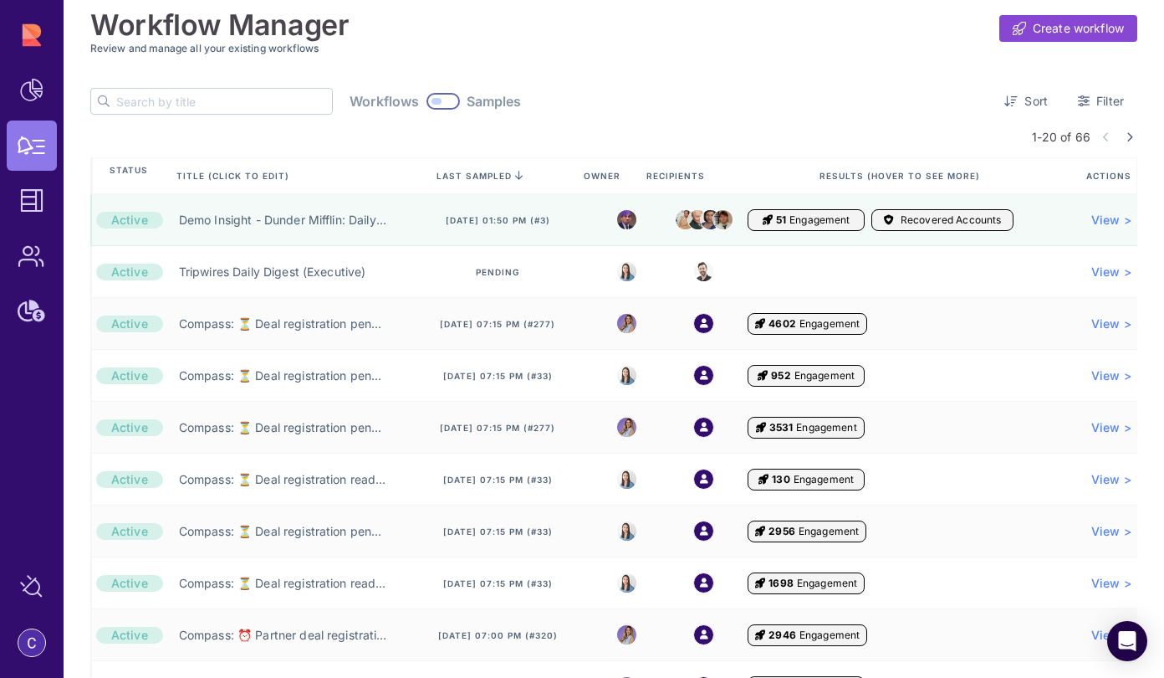
click at [805, 74] on div "Workflow Manager Create workflow Review and manage all your existing workflows …" at bounding box center [613, 650] width 1047 height 1300
click at [152, 102] on input "text" at bounding box center [224, 101] width 216 height 25
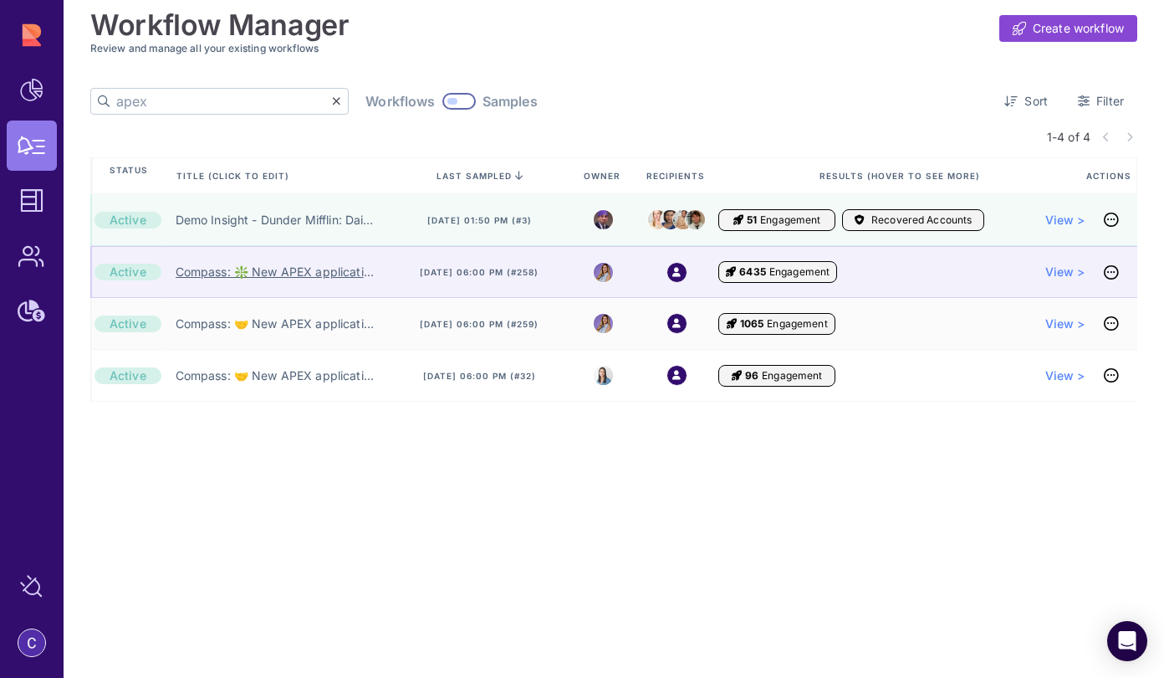
type input "apex"
click at [308, 274] on link "Compass: ❇️ New APEX application submitted! ❇️" at bounding box center [275, 271] width 198 height 17
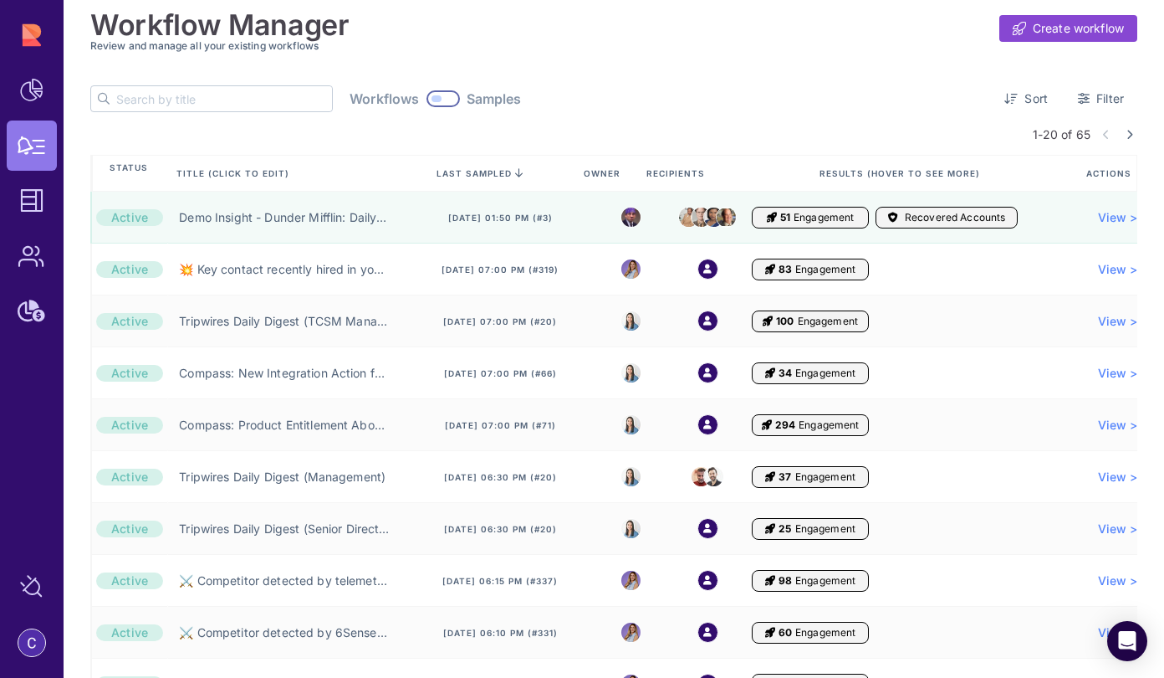
scroll to position [3, 0]
click at [185, 96] on input "text" at bounding box center [224, 97] width 216 height 25
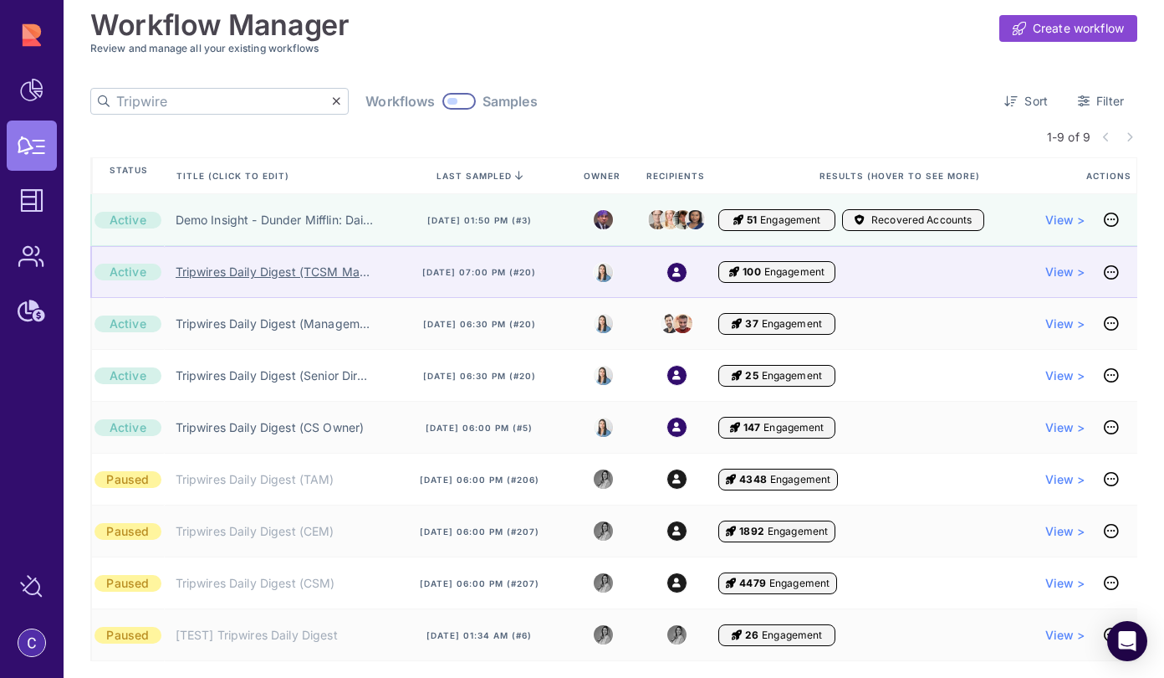
type input "Tripwire"
click at [228, 279] on link "Tripwires Daily Digest (TCSM Manager)" at bounding box center [275, 271] width 198 height 17
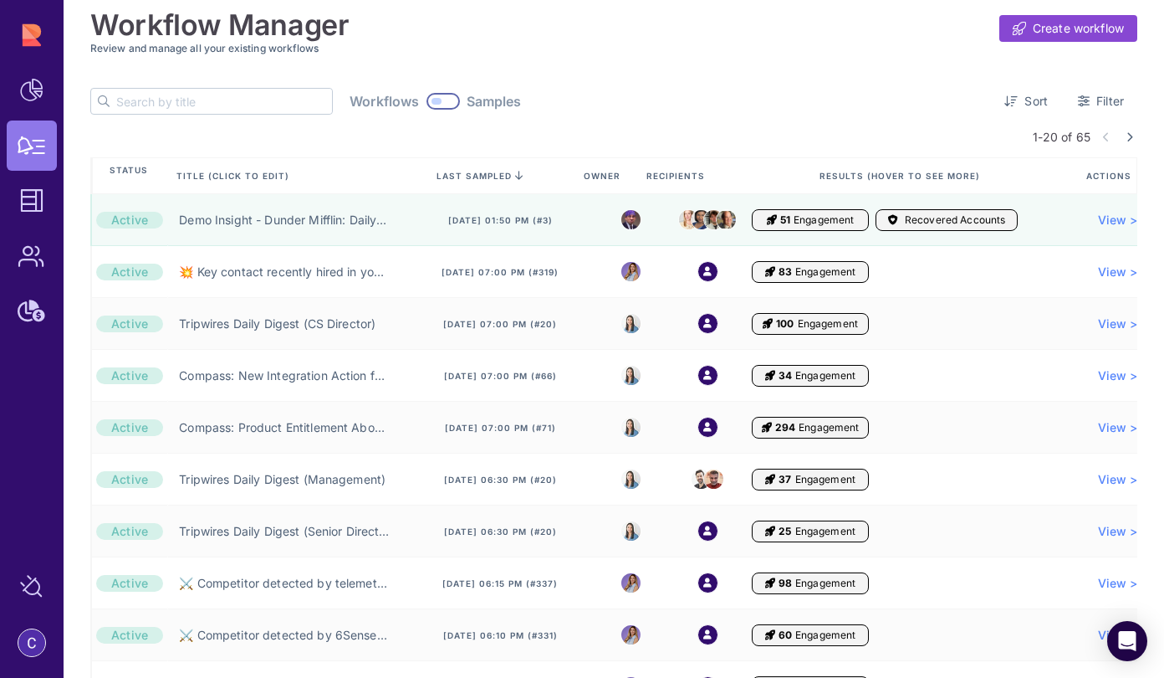
click at [243, 107] on input "text" at bounding box center [224, 101] width 216 height 25
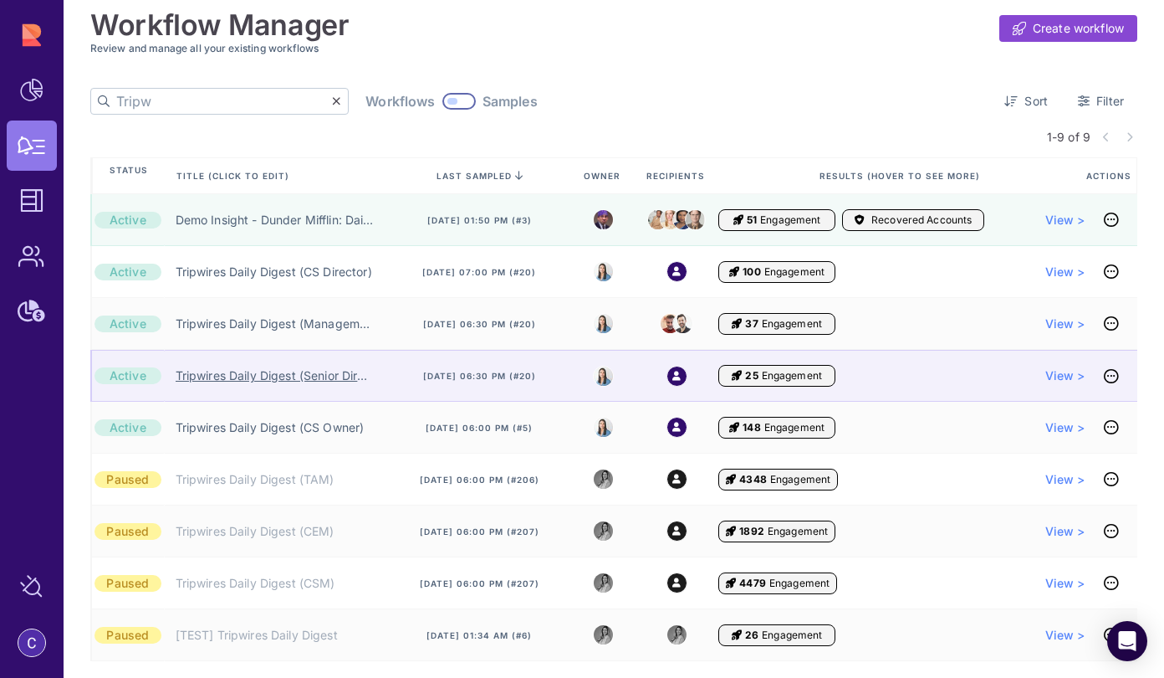
type input "Tripw"
click at [281, 372] on link "Tripwires Daily Digest (Senior Director)" at bounding box center [275, 375] width 198 height 17
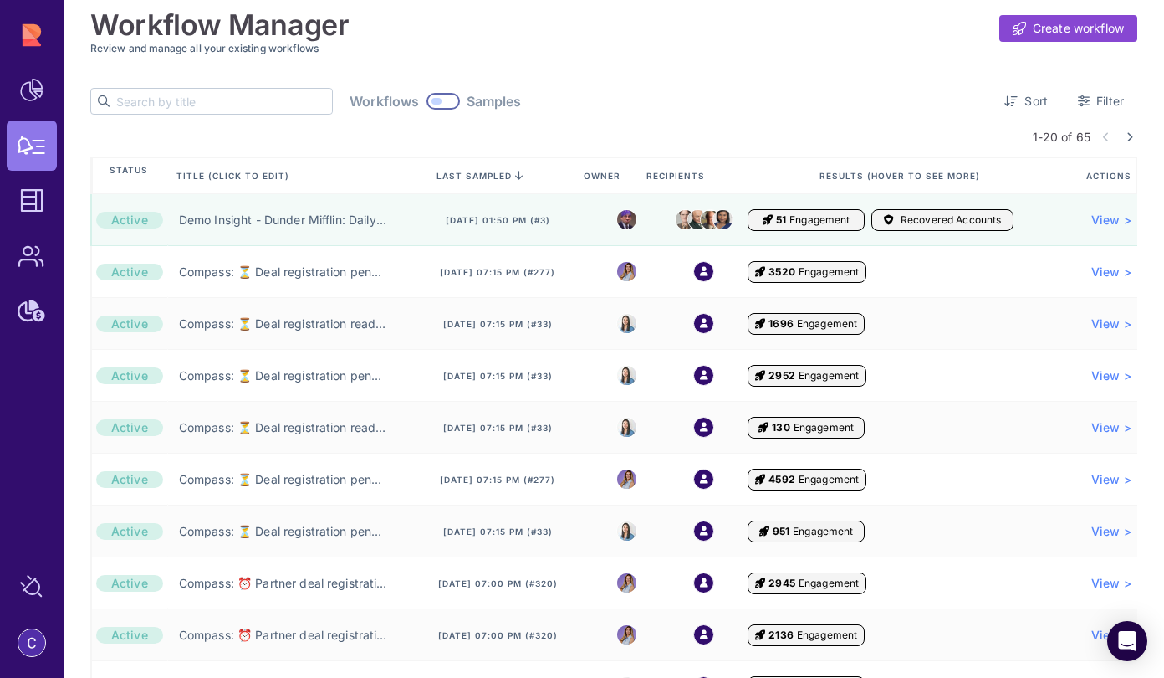
click at [260, 108] on input "text" at bounding box center [224, 101] width 216 height 25
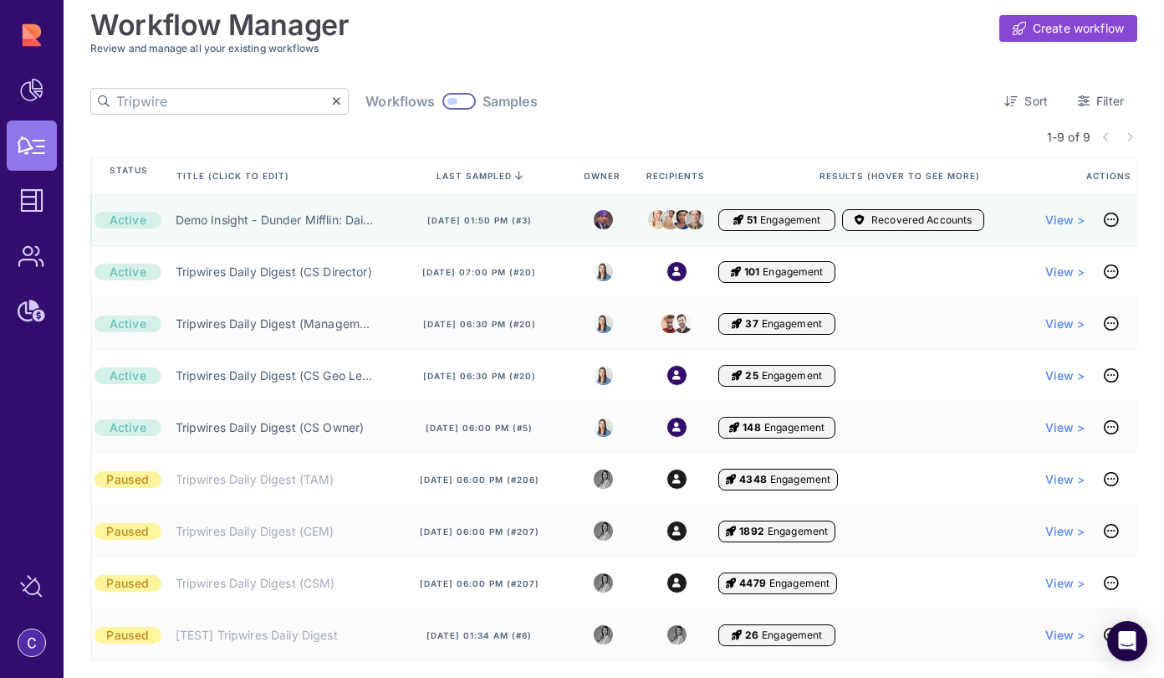
type input "Tripwire"
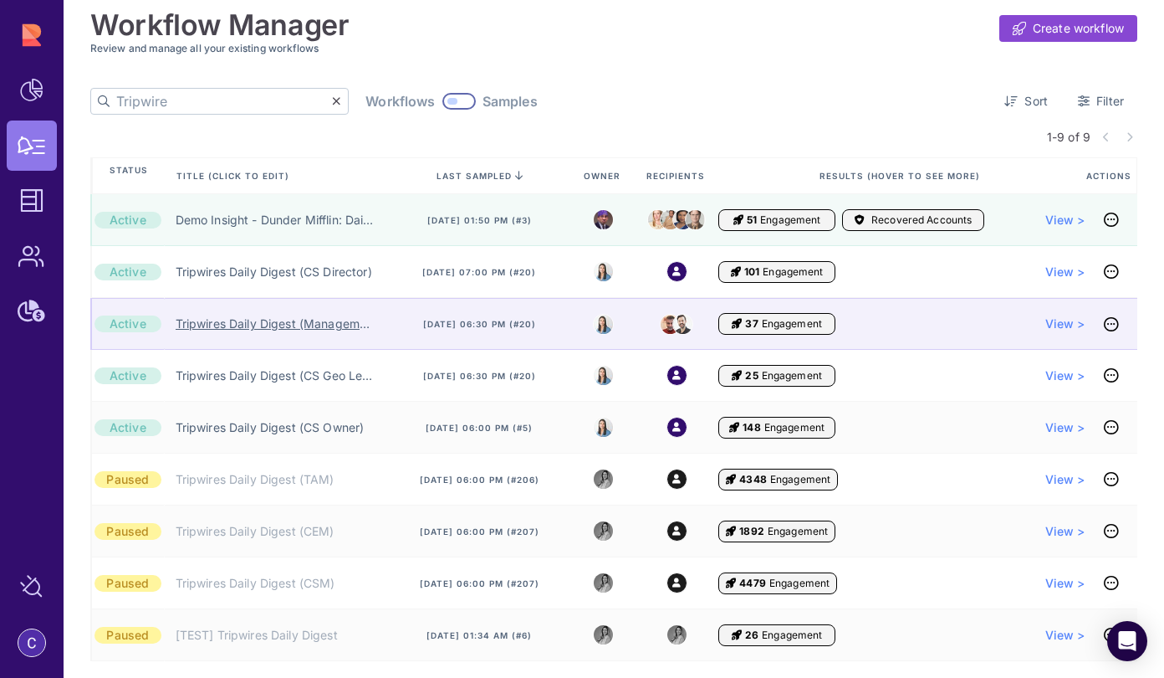
click at [307, 327] on link "Tripwires Daily Digest (Management)" at bounding box center [275, 323] width 198 height 17
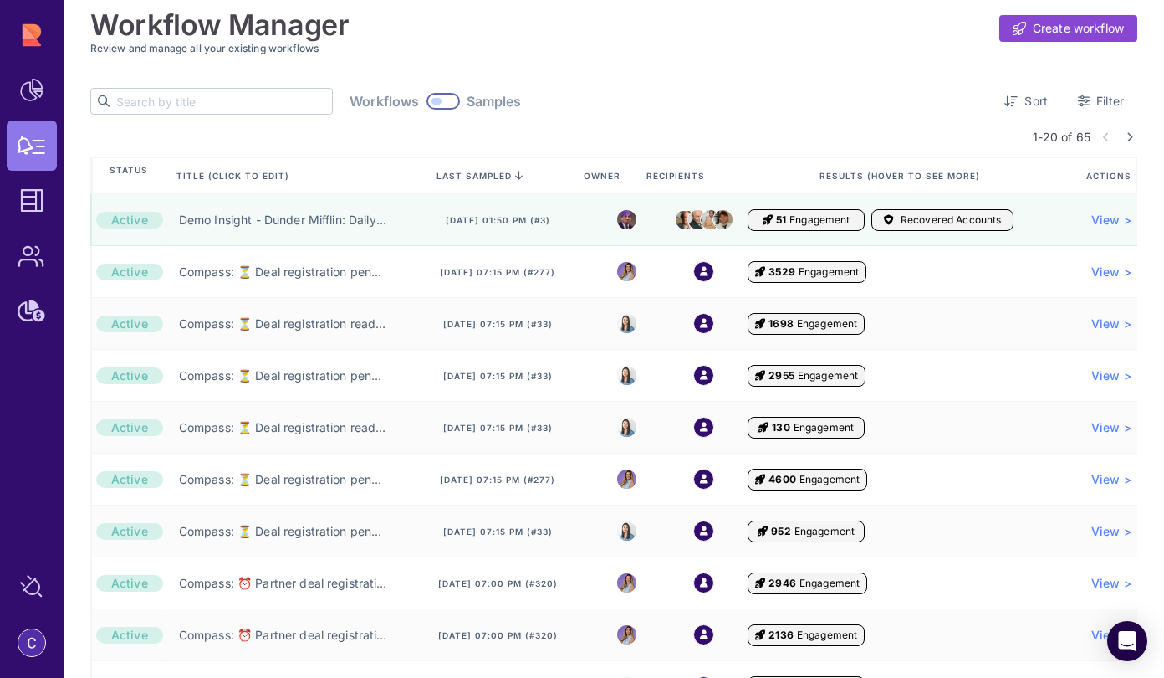
click at [203, 106] on input "text" at bounding box center [224, 101] width 216 height 25
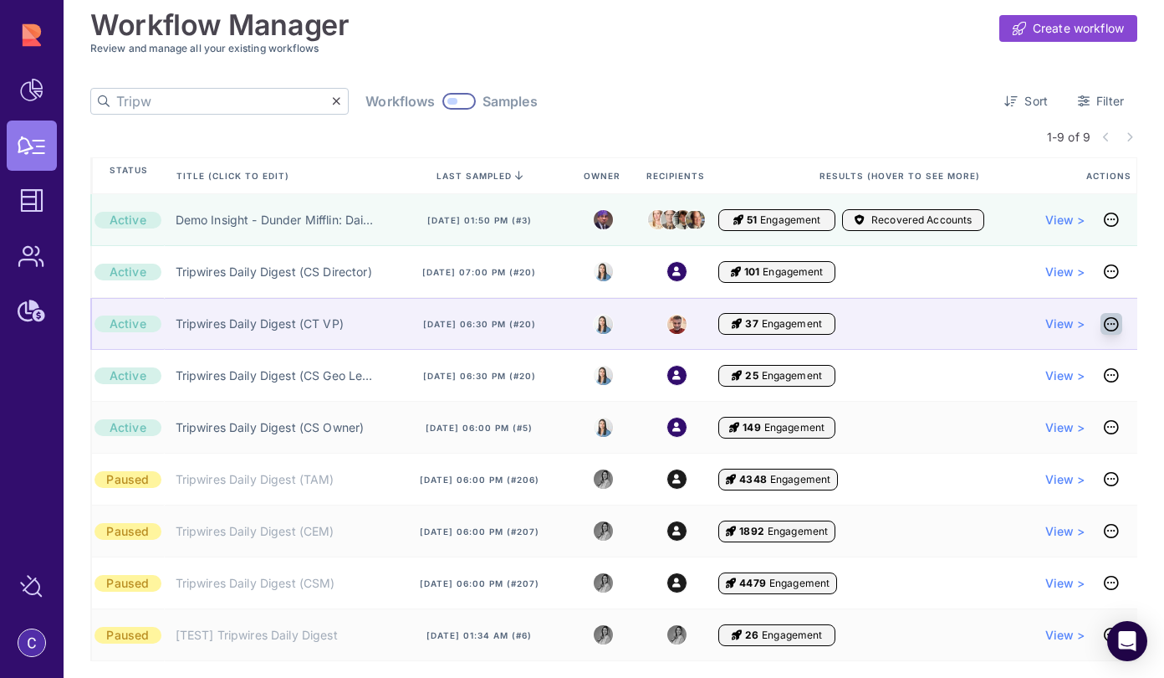
type input "Tripw"
click at [1113, 322] on link at bounding box center [1112, 324] width 22 height 22
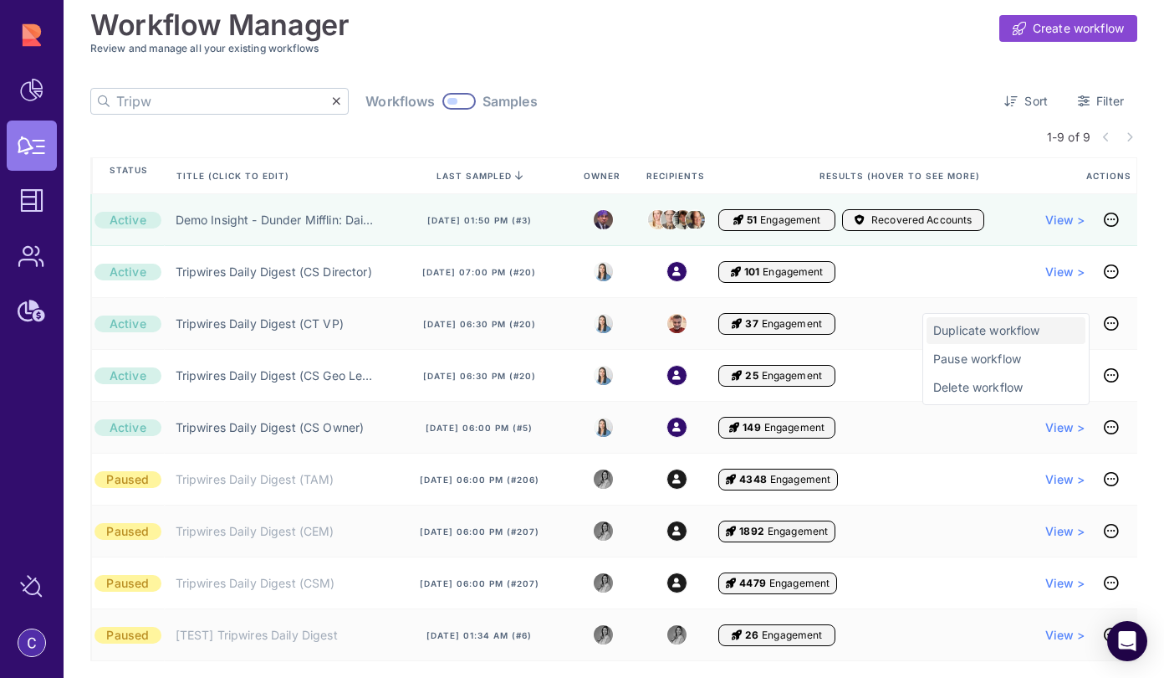
click at [977, 331] on span "Duplicate workflow" at bounding box center [1007, 330] width 146 height 17
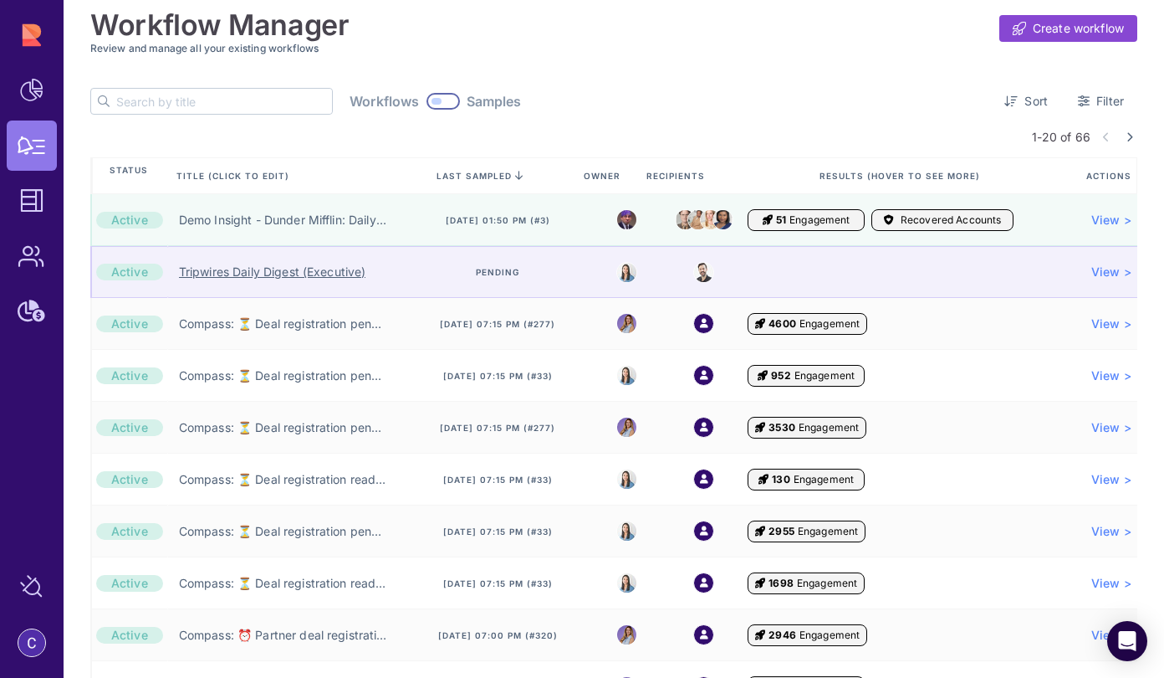
click at [277, 274] on link "Tripwires Daily Digest (Executive)" at bounding box center [272, 271] width 187 height 17
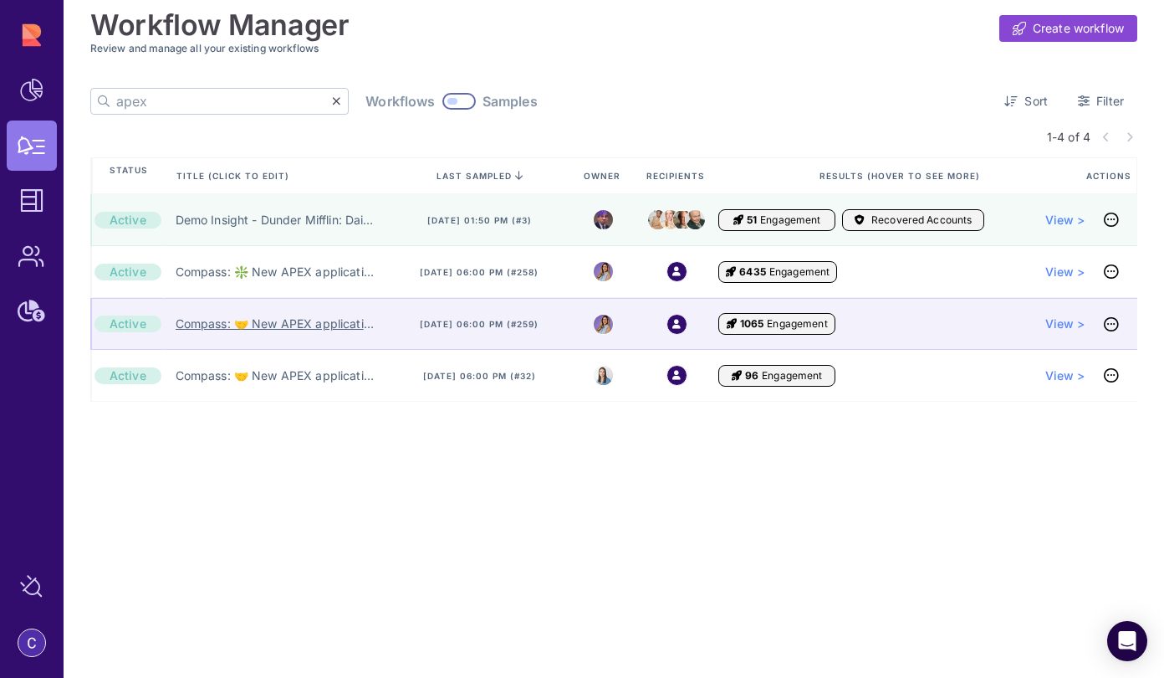
click at [308, 330] on link "Compass: 🤝 New APEX application pending your approval 🤝" at bounding box center [275, 323] width 198 height 17
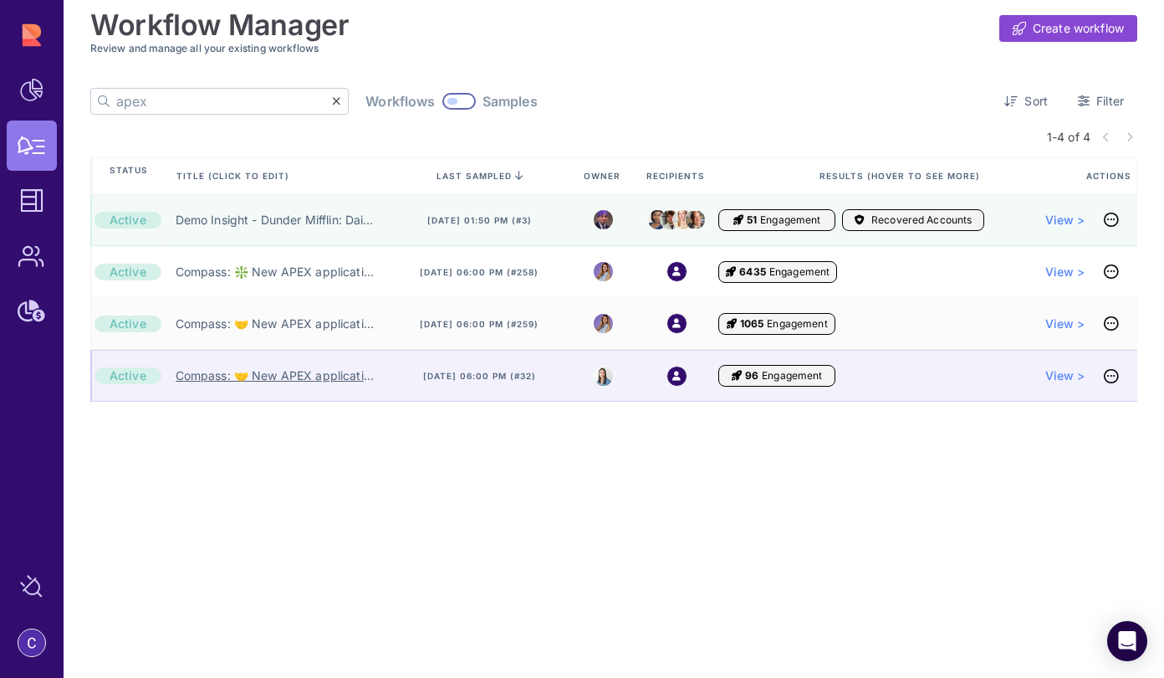
click at [267, 370] on link "Compass: 🤝 New APEX application pending geo leader's approval 🤝" at bounding box center [275, 375] width 198 height 17
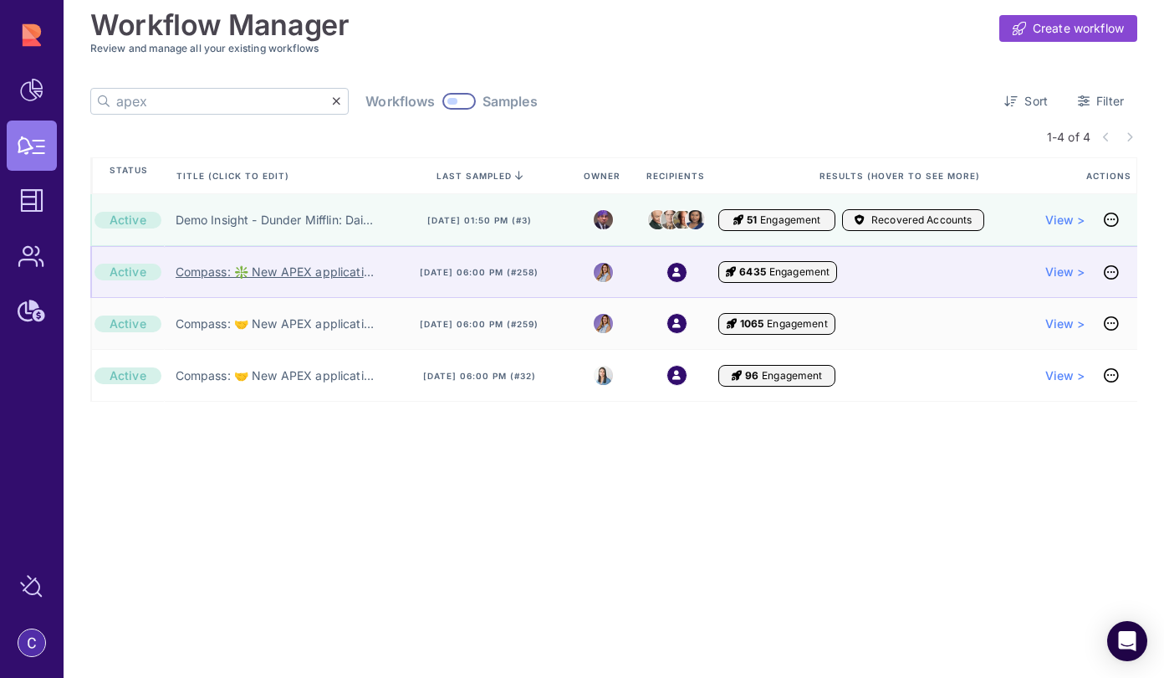
click at [212, 274] on link "Compass: ❇️ New APEX application submitted! ❇️" at bounding box center [275, 271] width 198 height 17
